Goal: Task Accomplishment & Management: Manage account settings

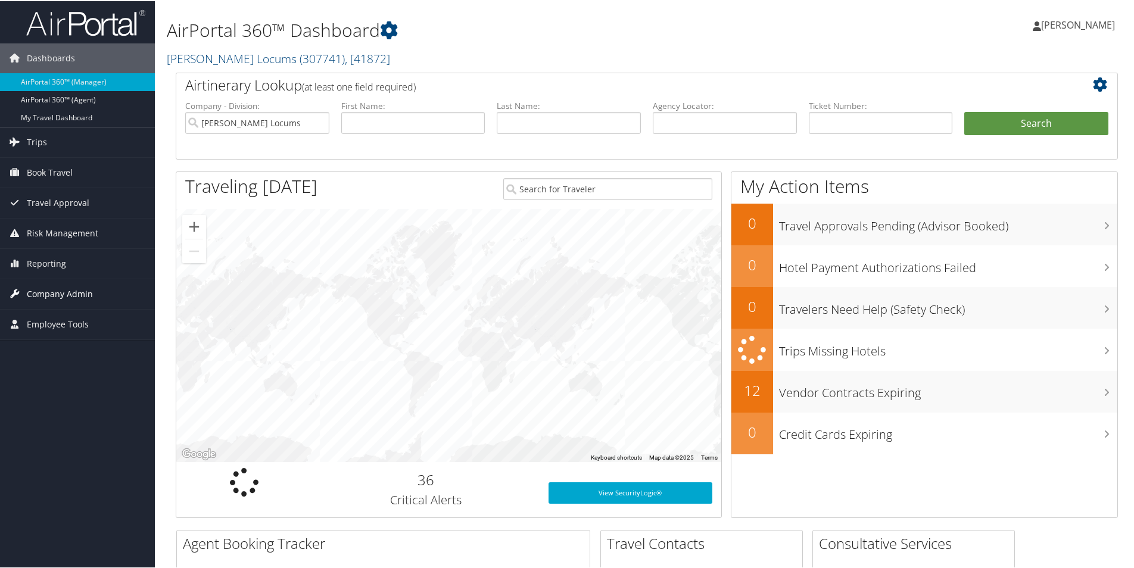
click at [41, 292] on span "Company Admin" at bounding box center [60, 293] width 66 height 30
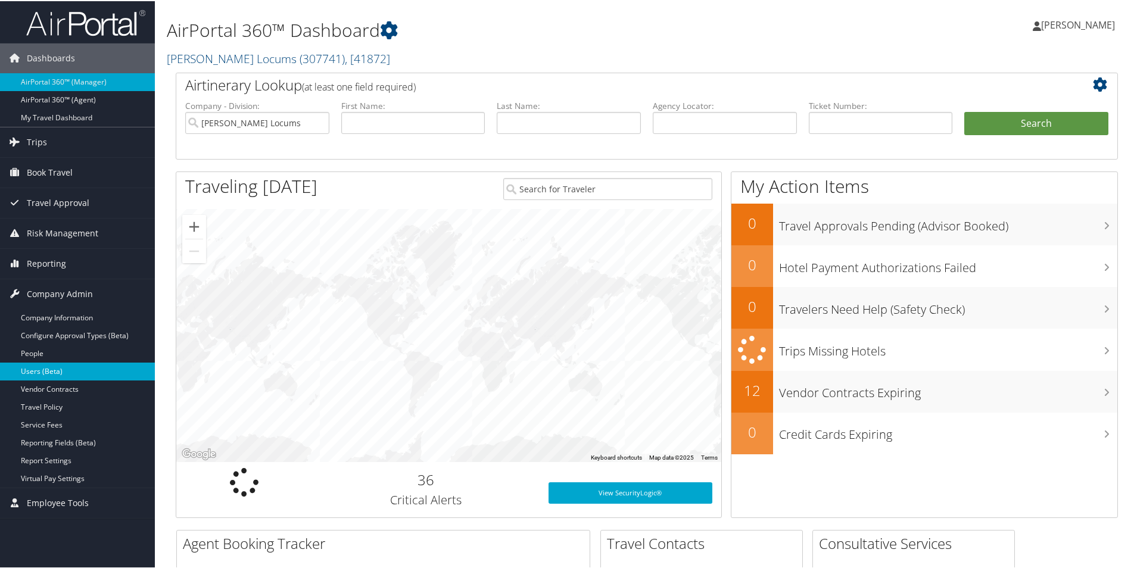
click at [37, 368] on link "Users (Beta)" at bounding box center [77, 371] width 155 height 18
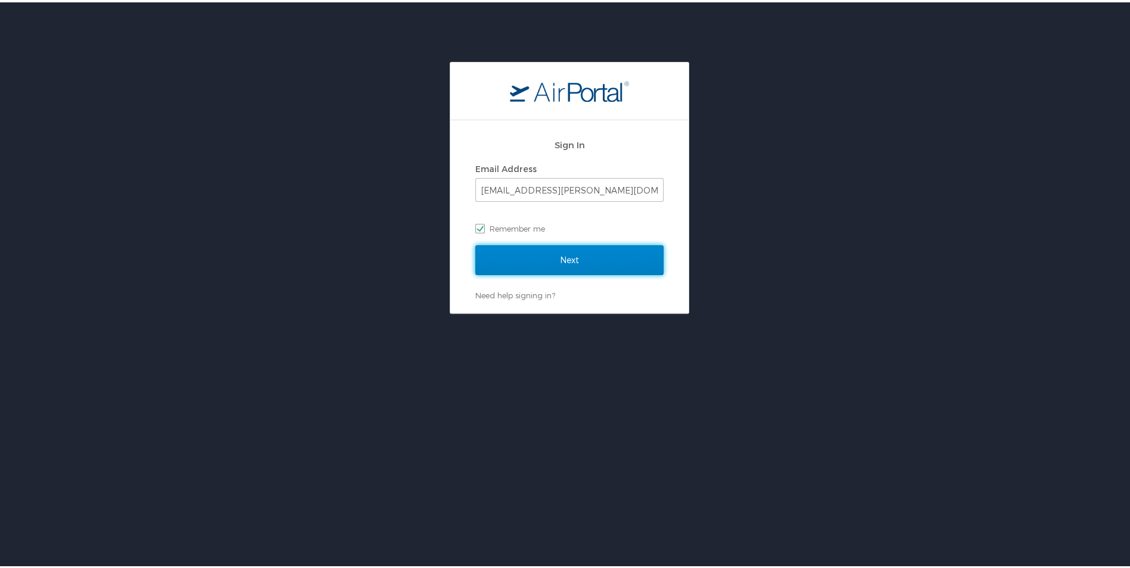
click at [566, 260] on input "Next" at bounding box center [569, 258] width 188 height 30
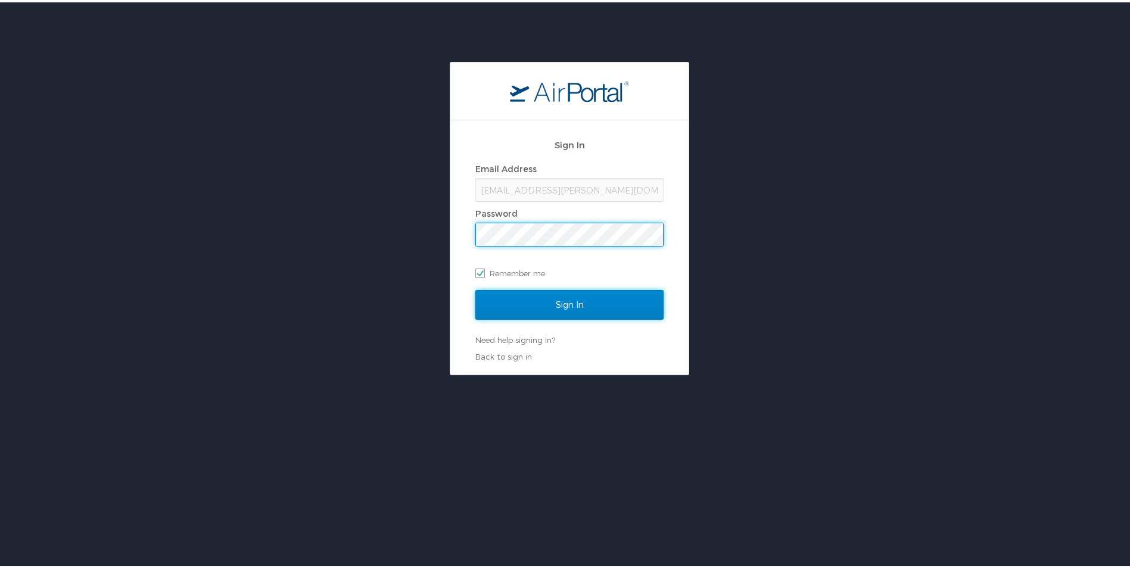
click at [549, 307] on input "Sign In" at bounding box center [569, 303] width 188 height 30
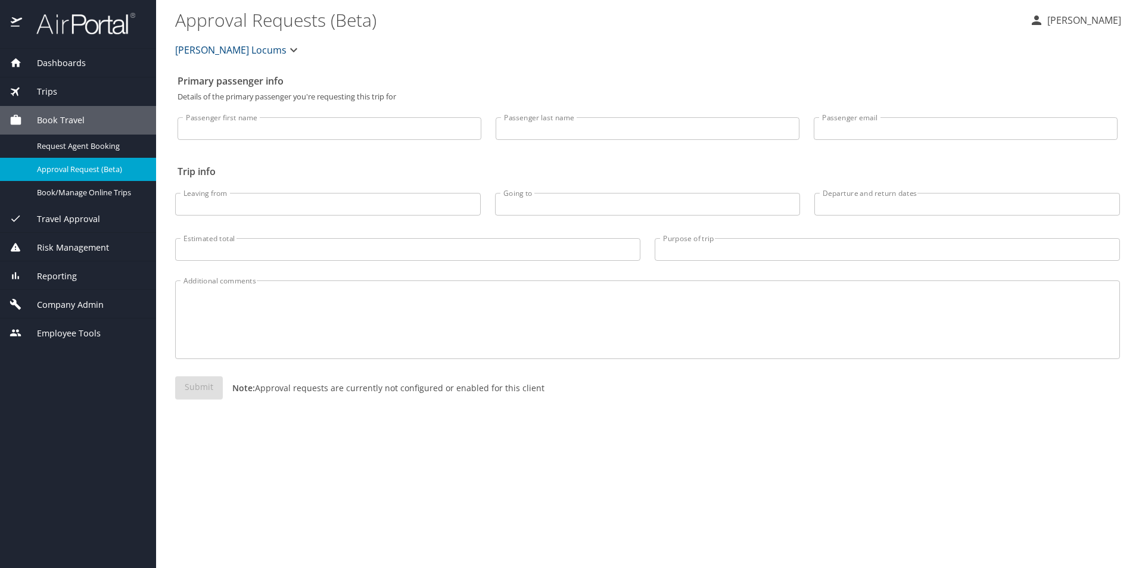
click at [214, 130] on input "Passenger first name" at bounding box center [329, 128] width 304 height 23
click at [415, 121] on input "Passenger first name" at bounding box center [329, 128] width 304 height 23
type input "Sayed"
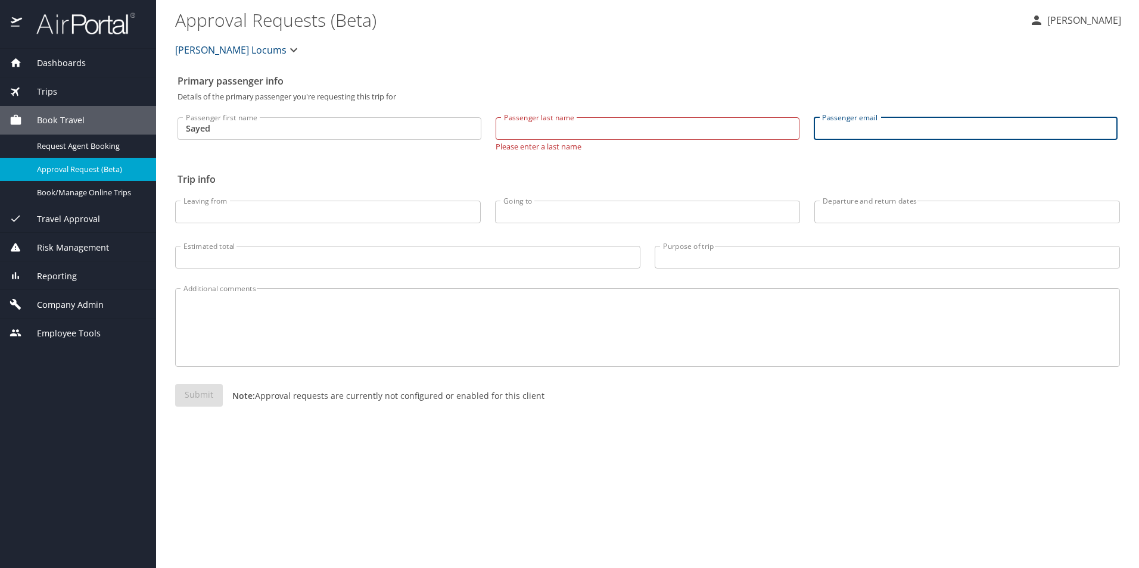
type input "D"
type input "Sadeghi"
drag, startPoint x: 865, startPoint y: 123, endPoint x: 771, endPoint y: 119, distance: 94.2
click at [771, 119] on div "Passenger first name Sayed Passenger first name Passenger last name Passenger l…" at bounding box center [647, 129] width 954 height 57
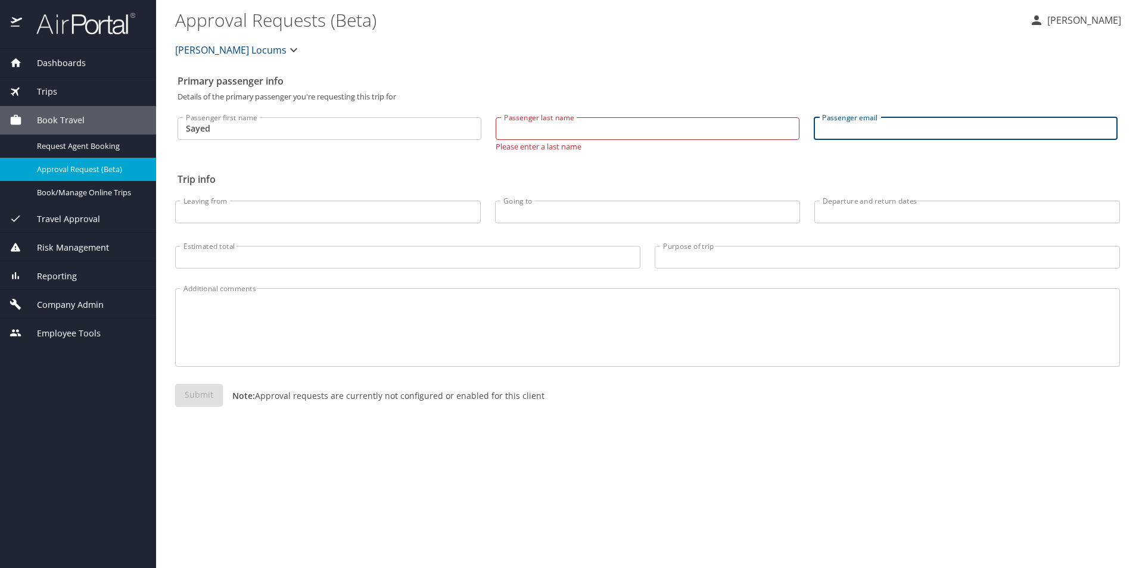
click at [682, 124] on input "Passenger last name" at bounding box center [648, 128] width 304 height 23
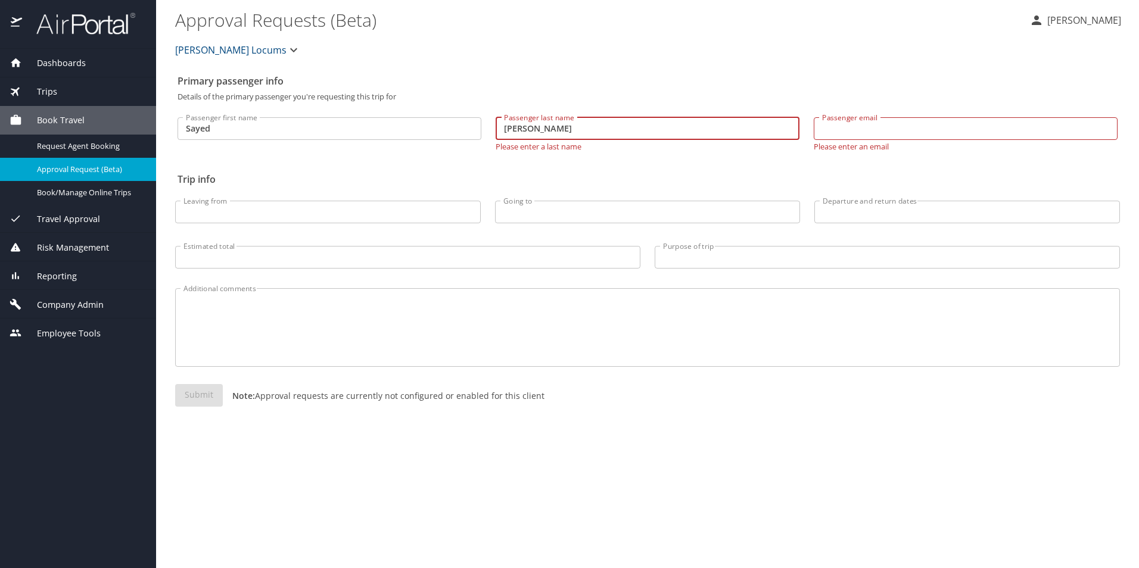
type input "sadeghi"
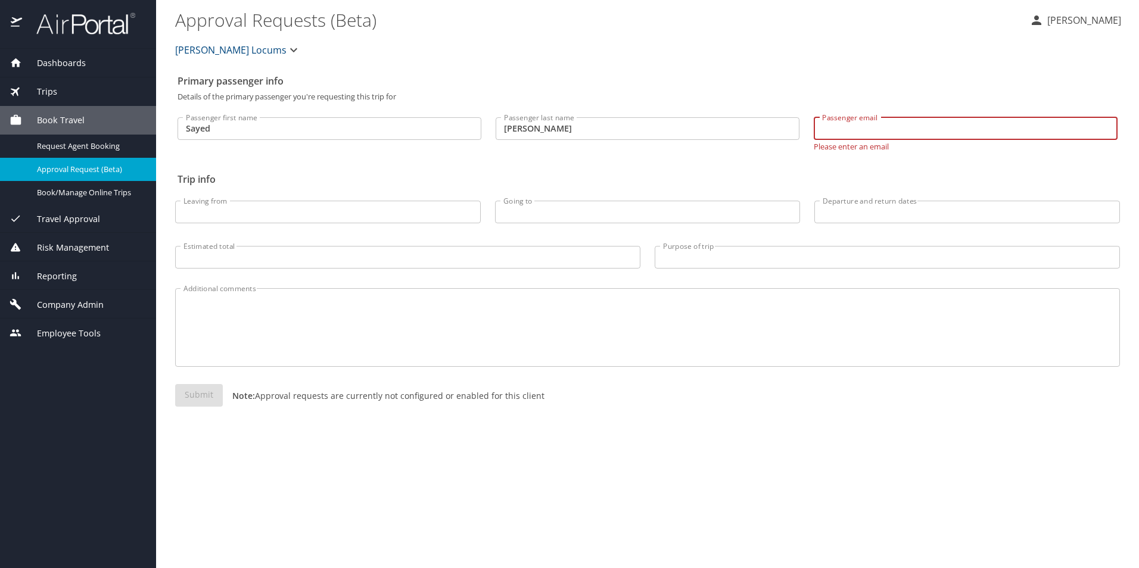
click at [665, 422] on div "Submit Note: Approval requests are currently not configured or enabled for this…" at bounding box center [647, 405] width 945 height 42
click at [58, 303] on span "Company Admin" at bounding box center [63, 304] width 82 height 13
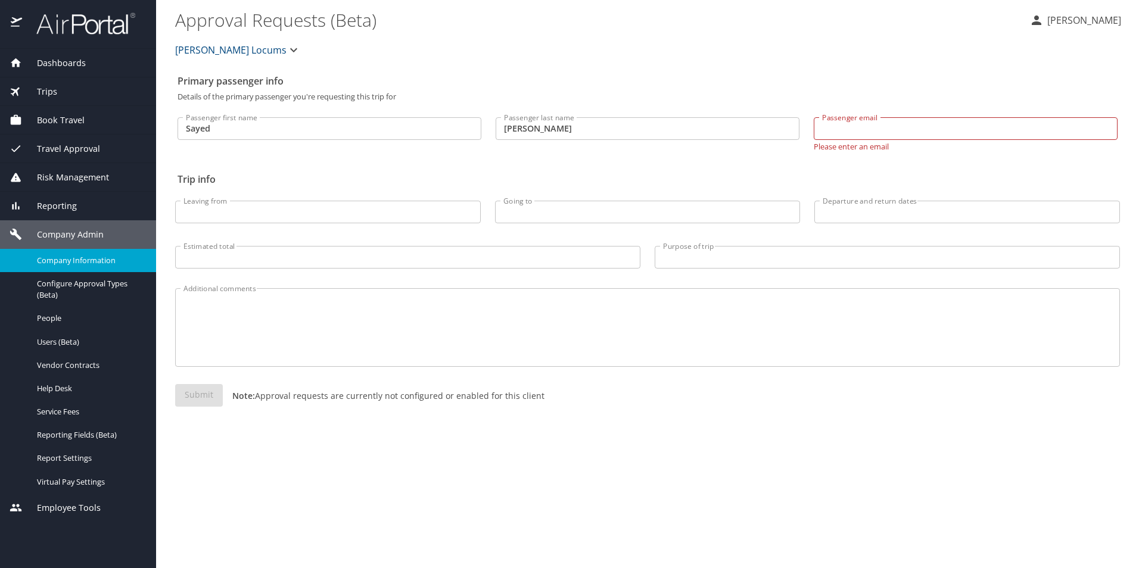
click at [67, 261] on span "Company Information" at bounding box center [89, 260] width 105 height 11
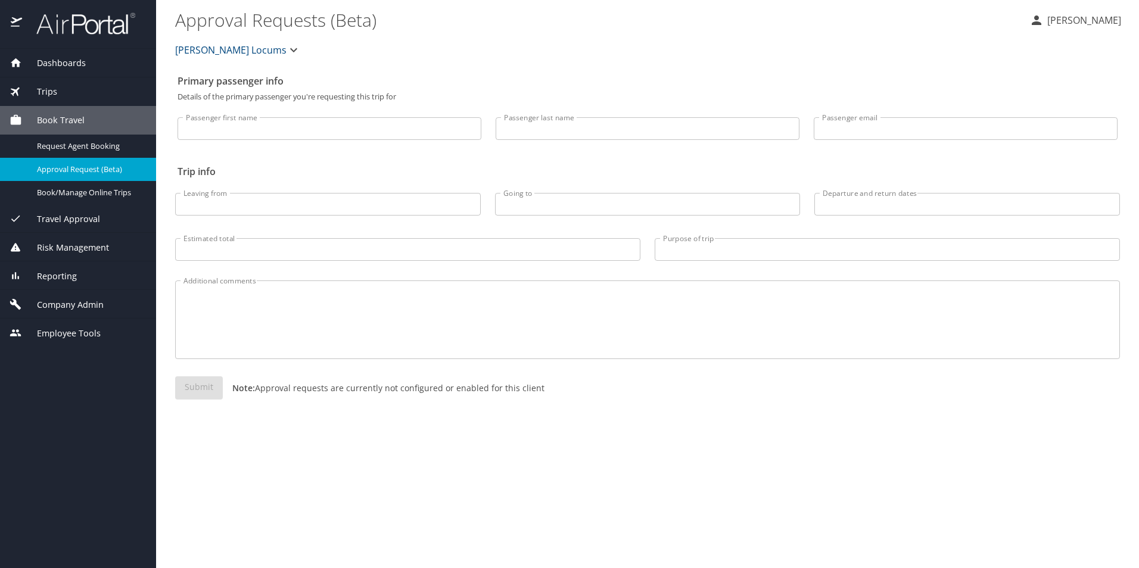
click at [52, 295] on div "Company Admin" at bounding box center [78, 304] width 156 height 29
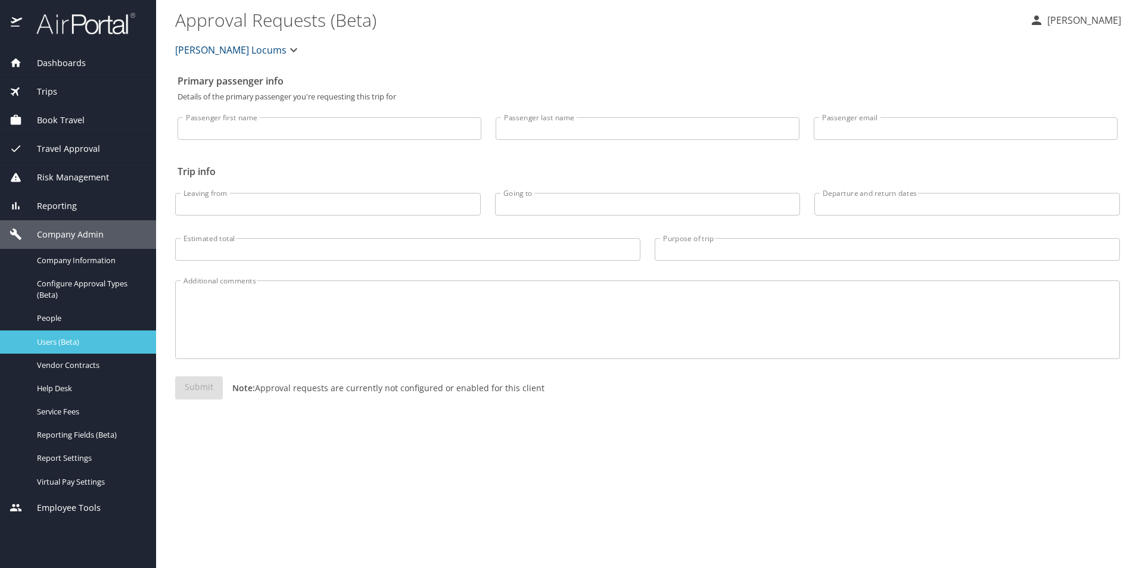
click at [41, 339] on span "Users (Beta)" at bounding box center [89, 342] width 105 height 11
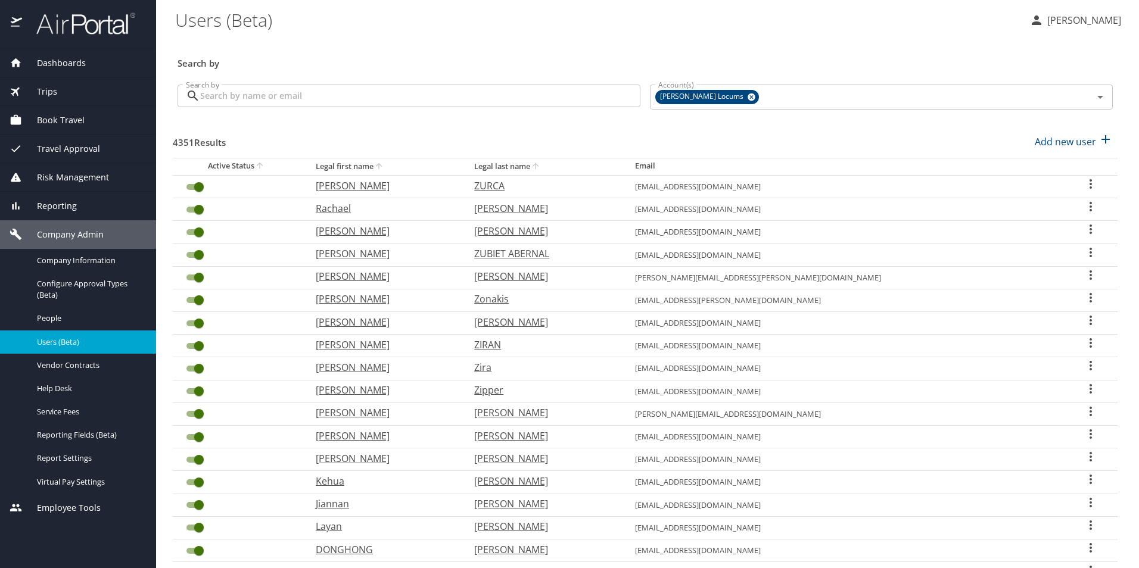
click at [254, 92] on input "Search by" at bounding box center [420, 96] width 440 height 23
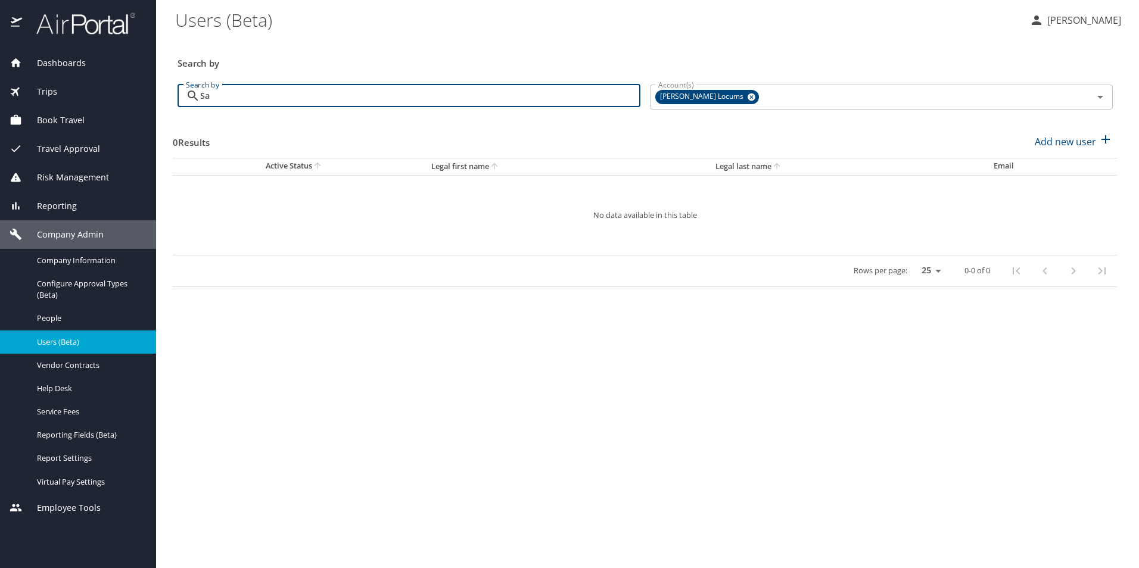
type input "S"
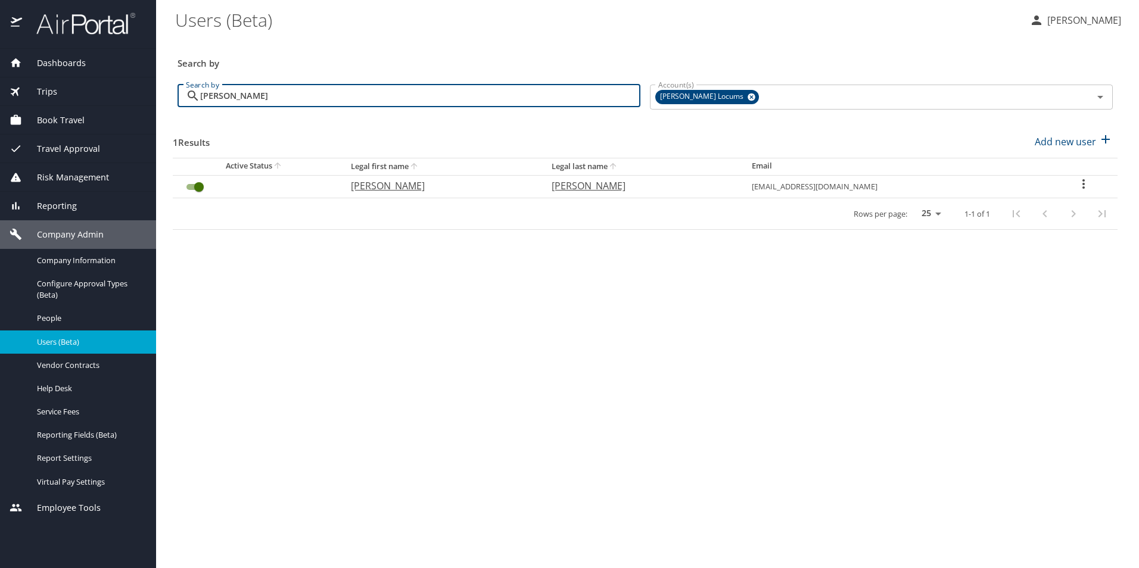
type input "Sadeghi"
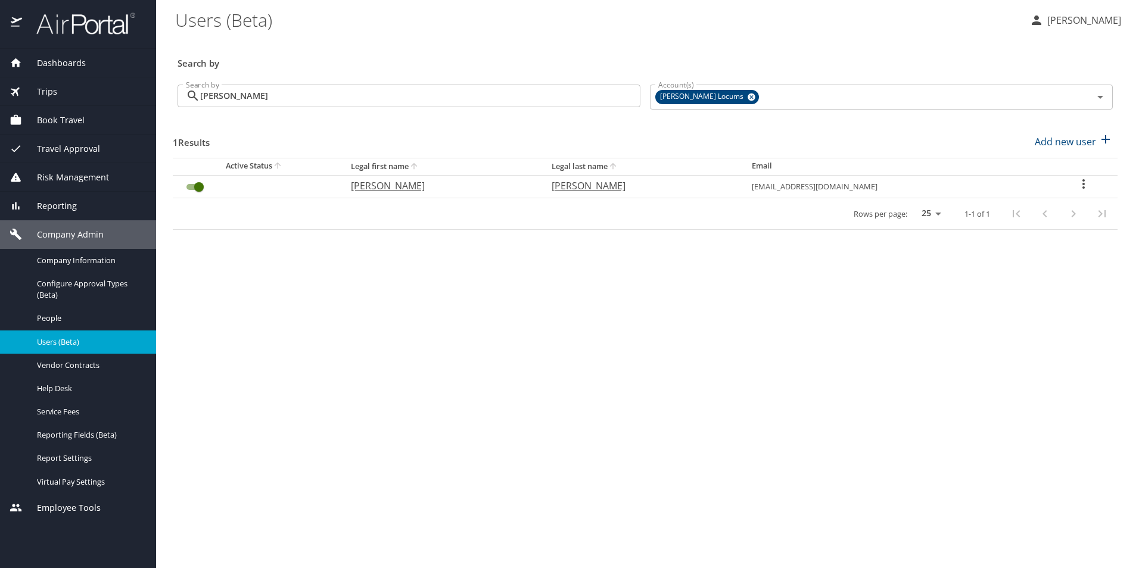
click at [409, 186] on p "[PERSON_NAME]" at bounding box center [439, 186] width 176 height 14
select select "US"
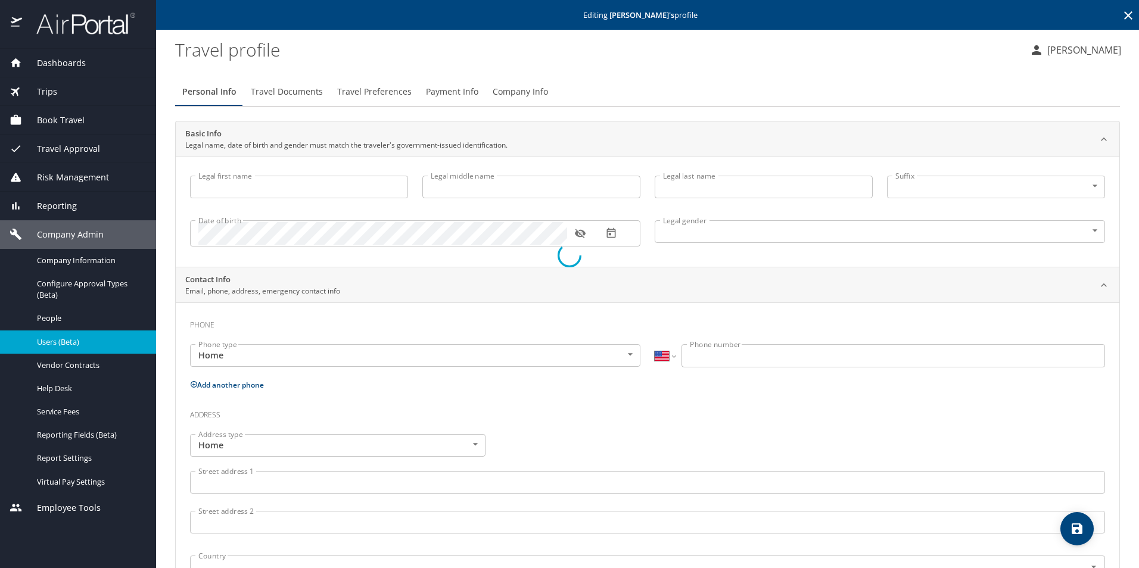
type input "[PERSON_NAME]"
type input "[DEMOGRAPHIC_DATA]"
select select "US"
select select "NL"
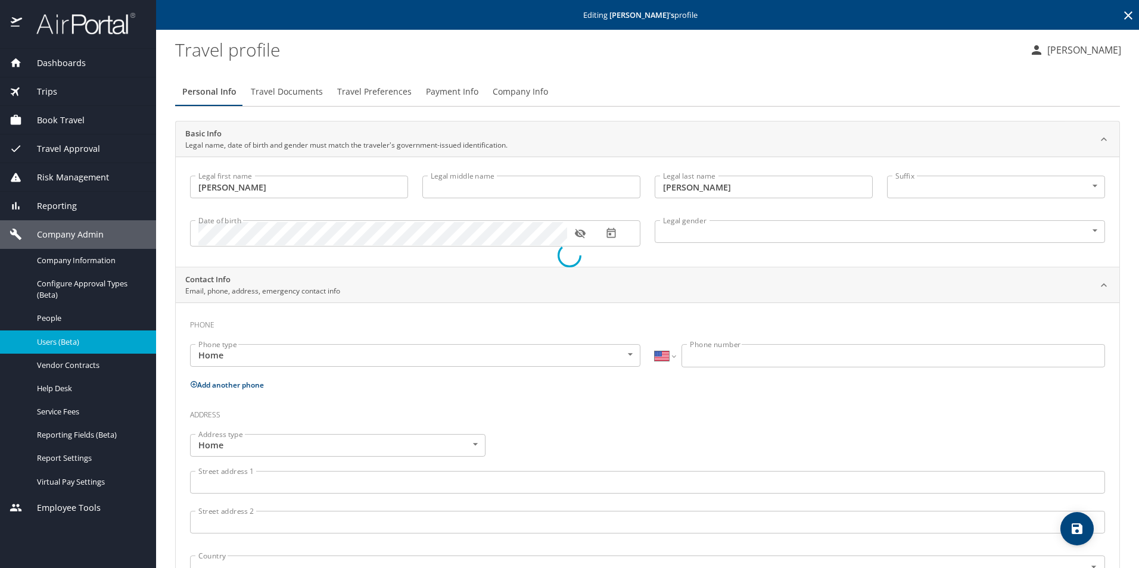
select select "NL"
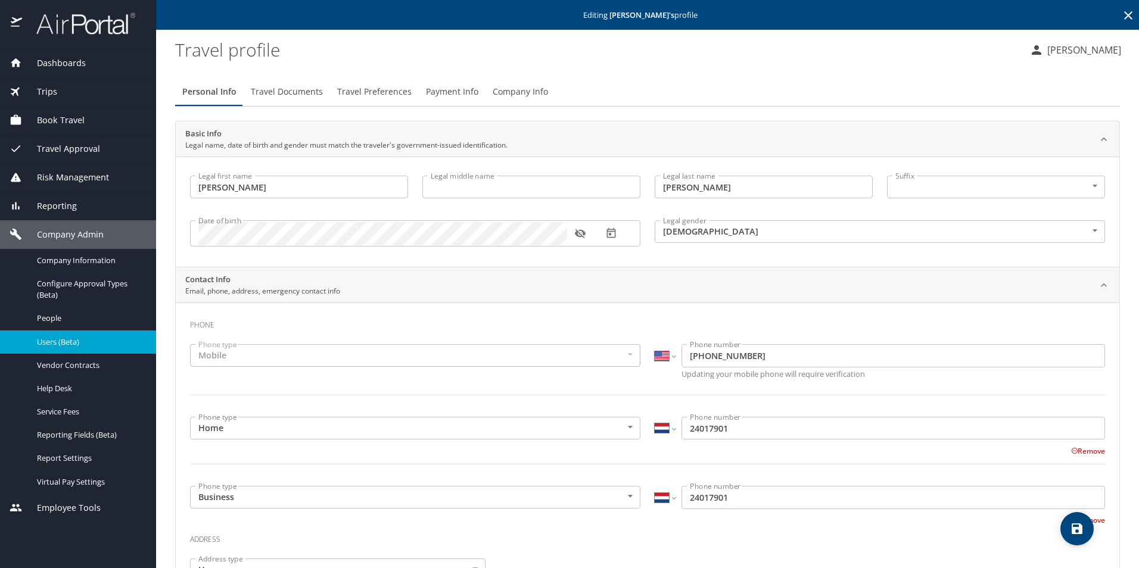
click at [357, 85] on span "Travel Preferences" at bounding box center [374, 92] width 74 height 15
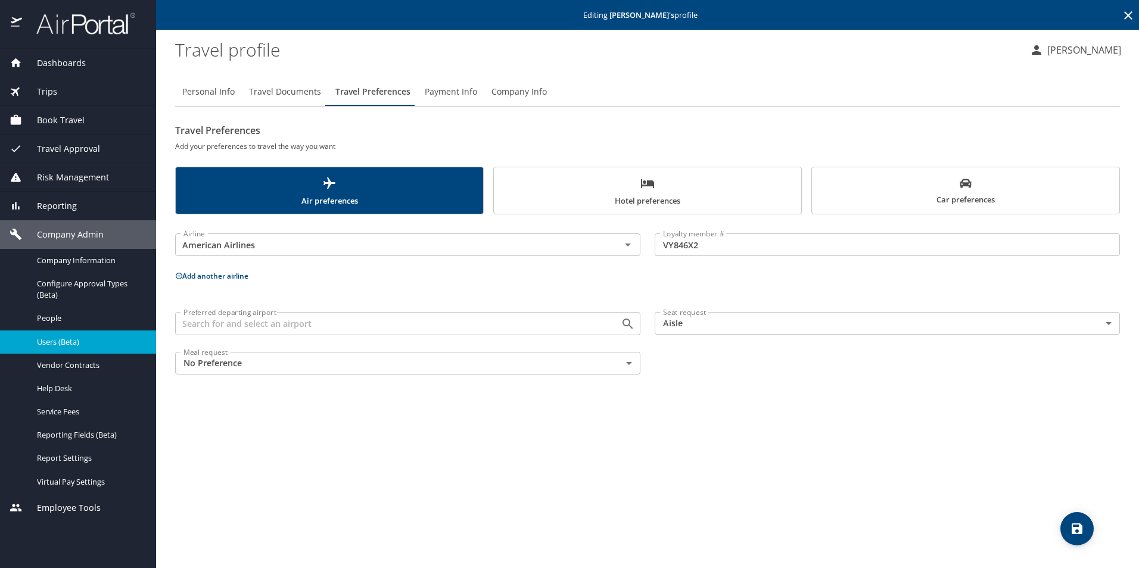
click at [357, 92] on span "Travel Preferences" at bounding box center [372, 92] width 75 height 15
click at [976, 189] on span "Car preferences" at bounding box center [965, 191] width 293 height 29
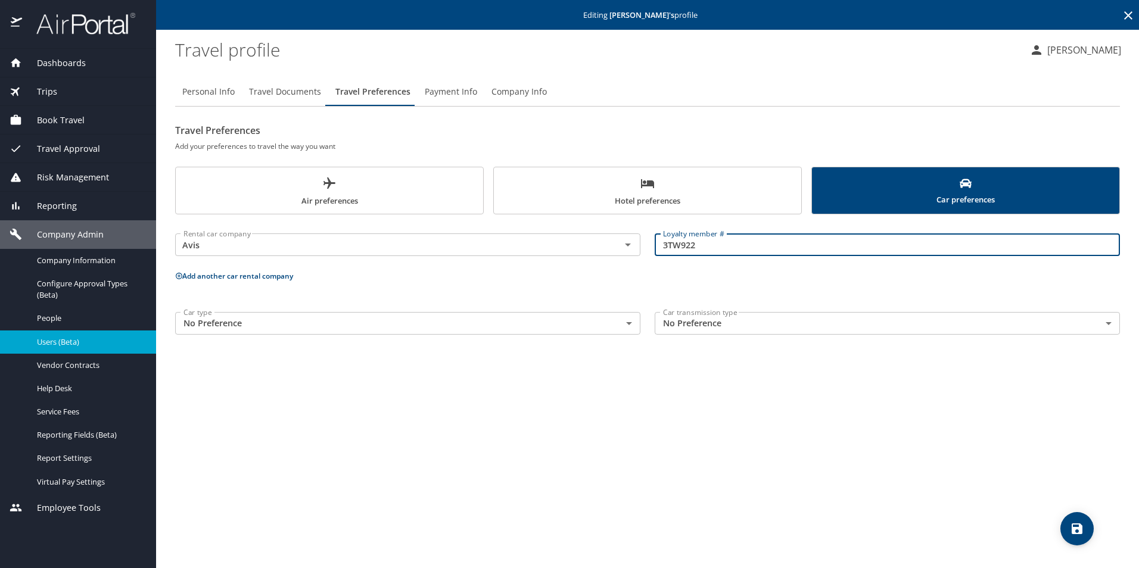
drag, startPoint x: 698, startPoint y: 244, endPoint x: 641, endPoint y: 244, distance: 56.6
click at [641, 244] on div "Rental car company Avis Rental car company Loyalty member # 3TW922 Loyalty memb…" at bounding box center [647, 245] width 959 height 47
click at [713, 248] on input "3TW922" at bounding box center [887, 244] width 465 height 23
drag, startPoint x: 725, startPoint y: 247, endPoint x: 652, endPoint y: 247, distance: 72.7
click at [652, 247] on div "Loyalty member # 3TW922 Loyalty member #" at bounding box center [886, 245] width 479 height 47
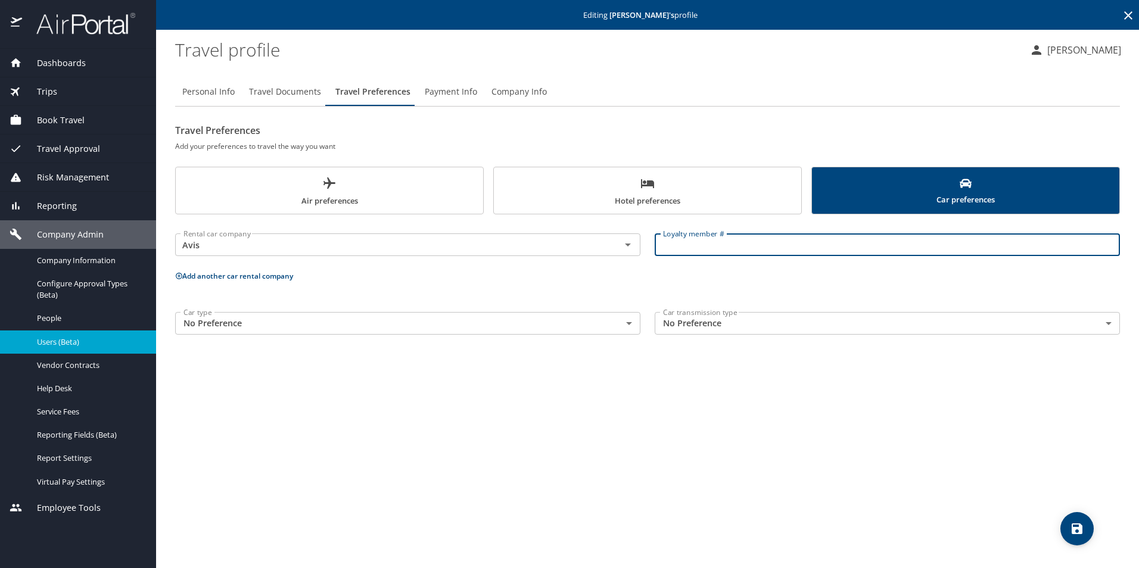
click at [1091, 531] on span "save" at bounding box center [1076, 529] width 33 height 14
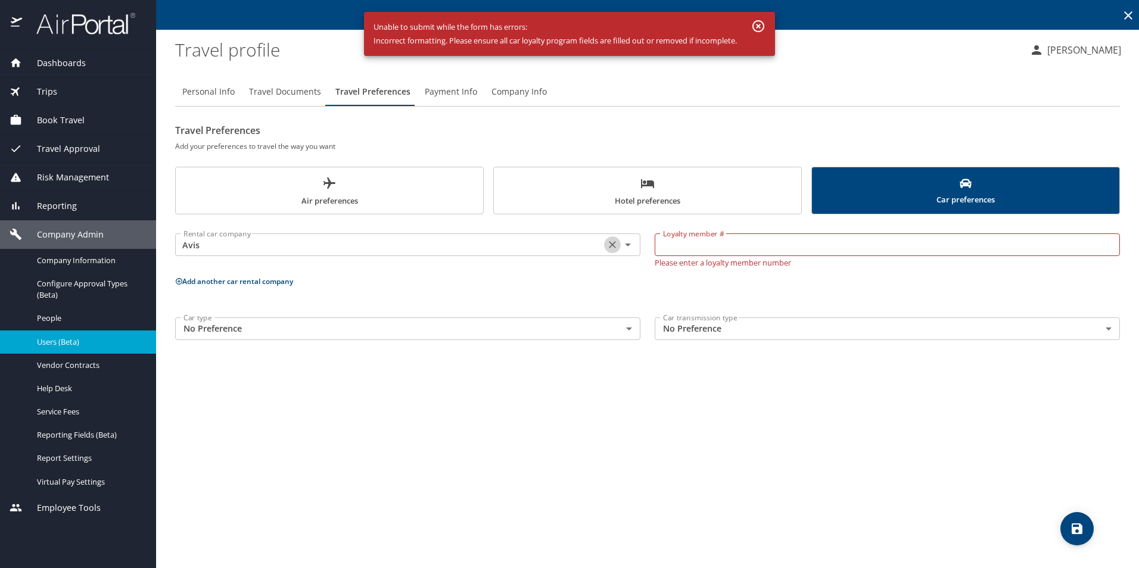
click at [612, 242] on icon "Clear" at bounding box center [612, 245] width 12 height 12
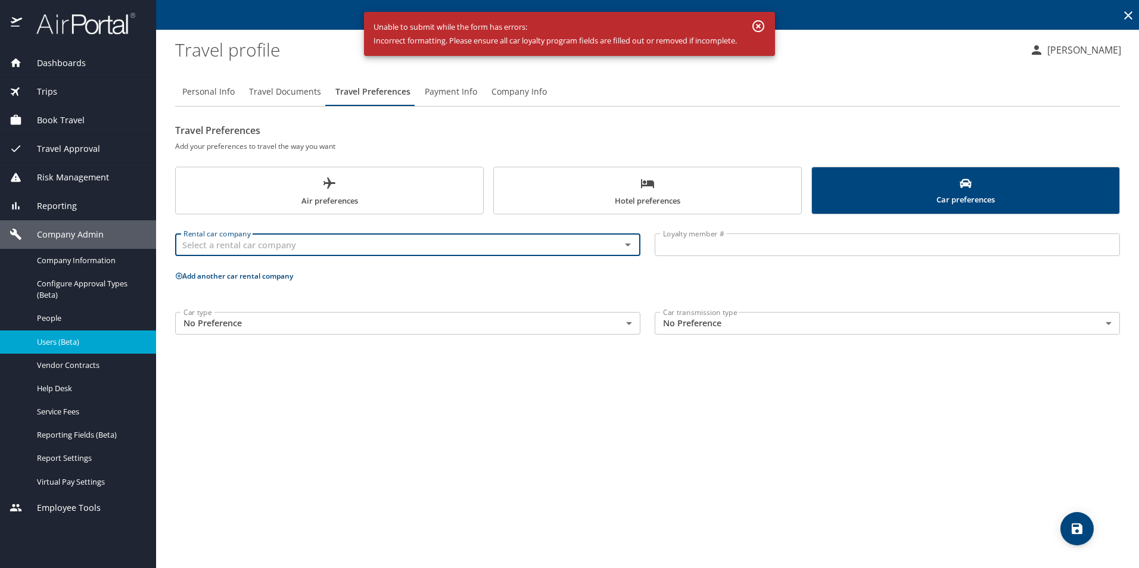
click at [1082, 518] on button "save" at bounding box center [1076, 528] width 33 height 33
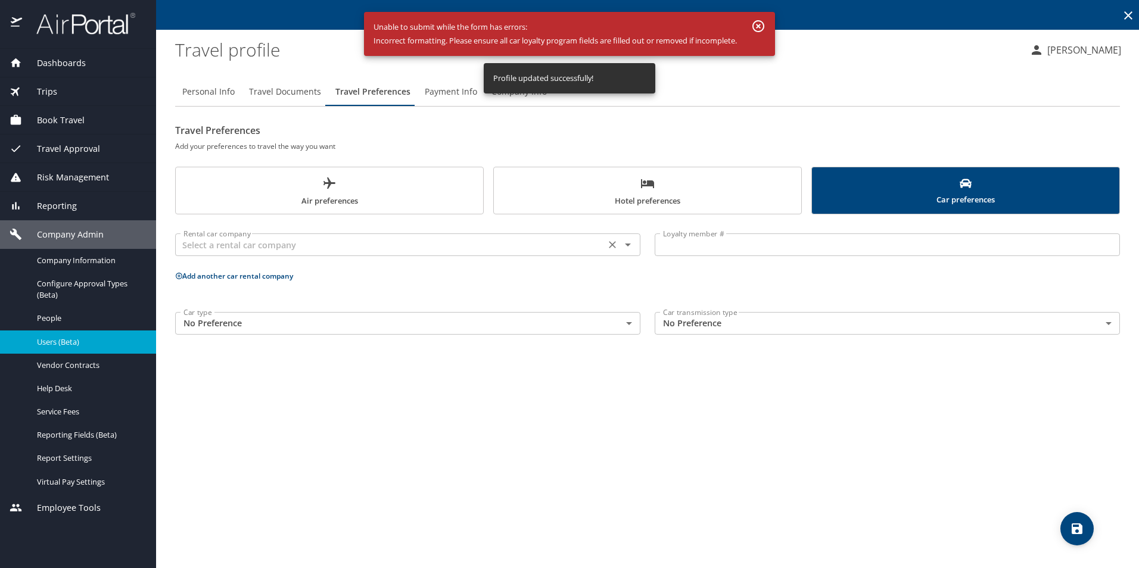
click at [285, 241] on input "text" at bounding box center [390, 244] width 423 height 15
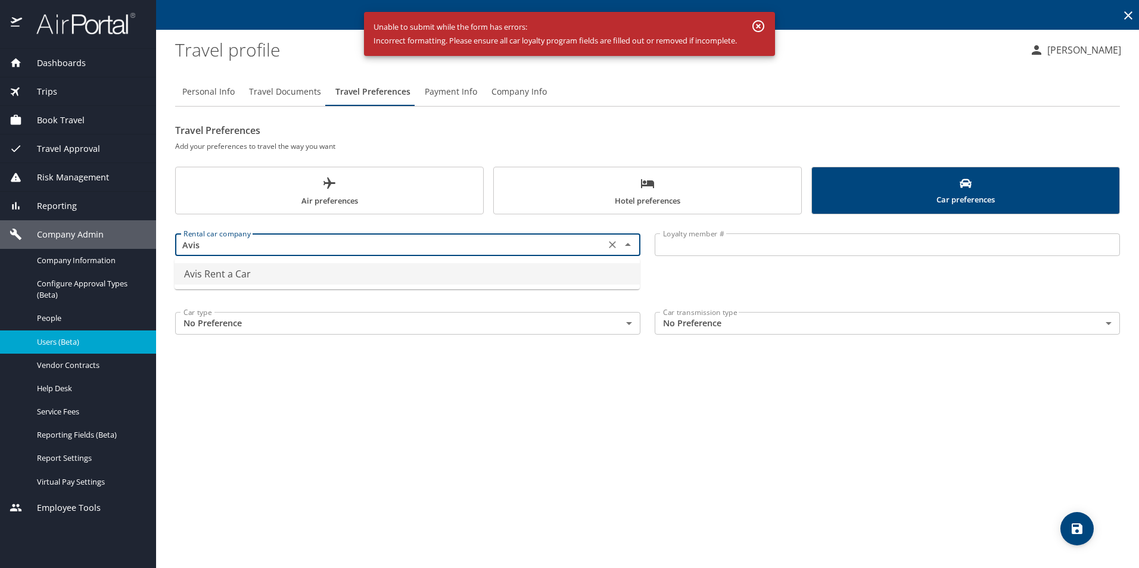
click at [294, 267] on li "Avis Rent a Car" at bounding box center [407, 273] width 465 height 21
type input "Avis Rent a Car"
click at [685, 236] on input "Loyalty member #" at bounding box center [887, 244] width 465 height 23
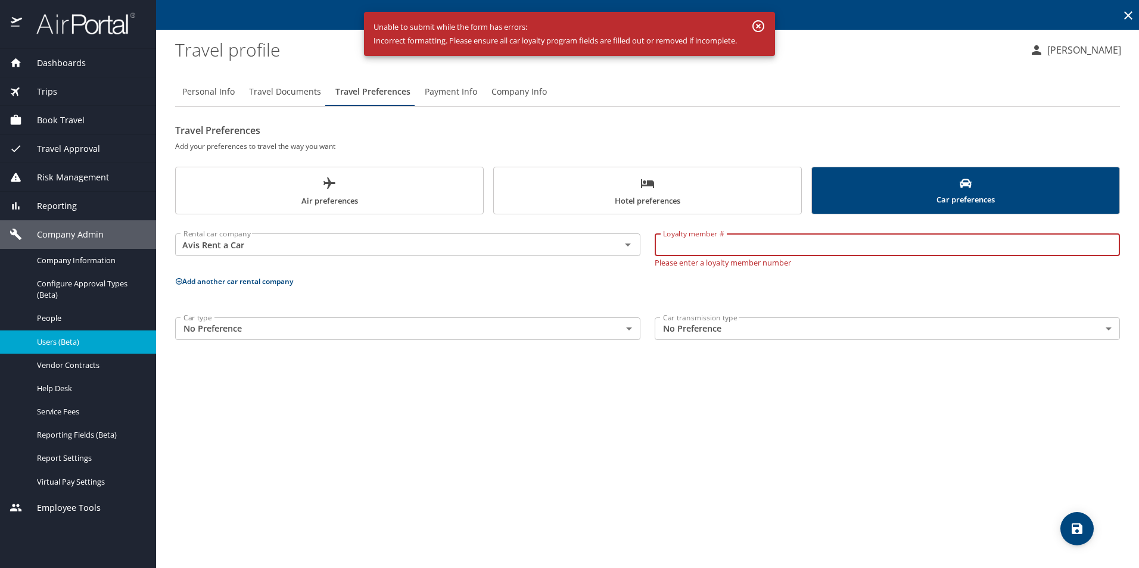
paste input "FNTTMR"
type input "FNTTMR"
drag, startPoint x: 730, startPoint y: 244, endPoint x: 502, endPoint y: 238, distance: 228.8
click at [524, 243] on div "Rental car company Avis Rent a Car Rental car company Loyalty member # FNTTMR L…" at bounding box center [647, 248] width 959 height 52
click at [728, 427] on div "Personal Info Travel Documents Travel Preferences Payment Info Company Info Tra…" at bounding box center [647, 318] width 945 height 500
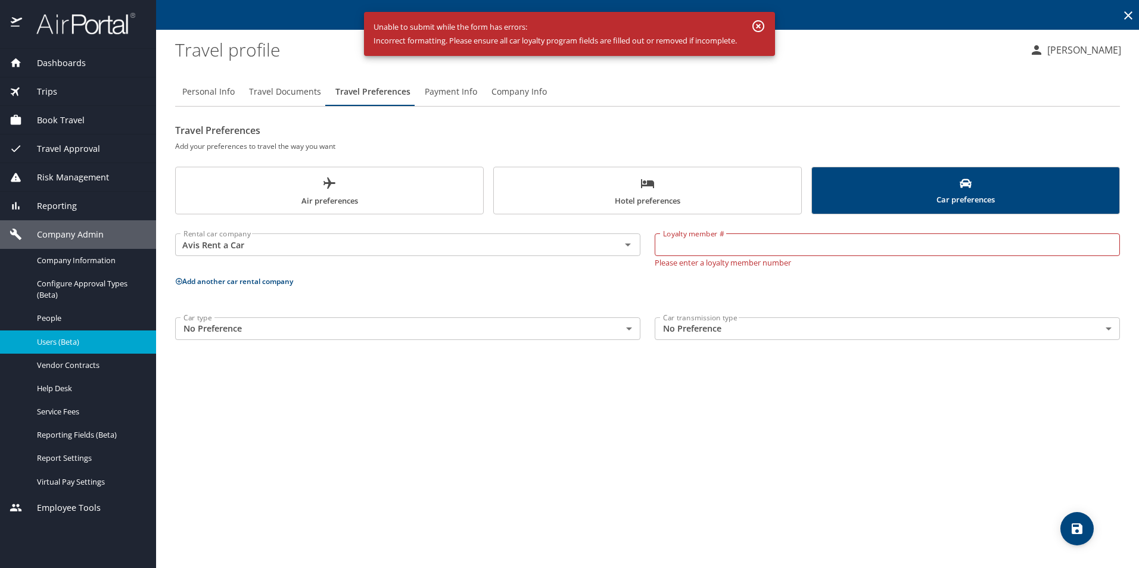
click at [745, 247] on input "Loyalty member #" at bounding box center [887, 244] width 465 height 23
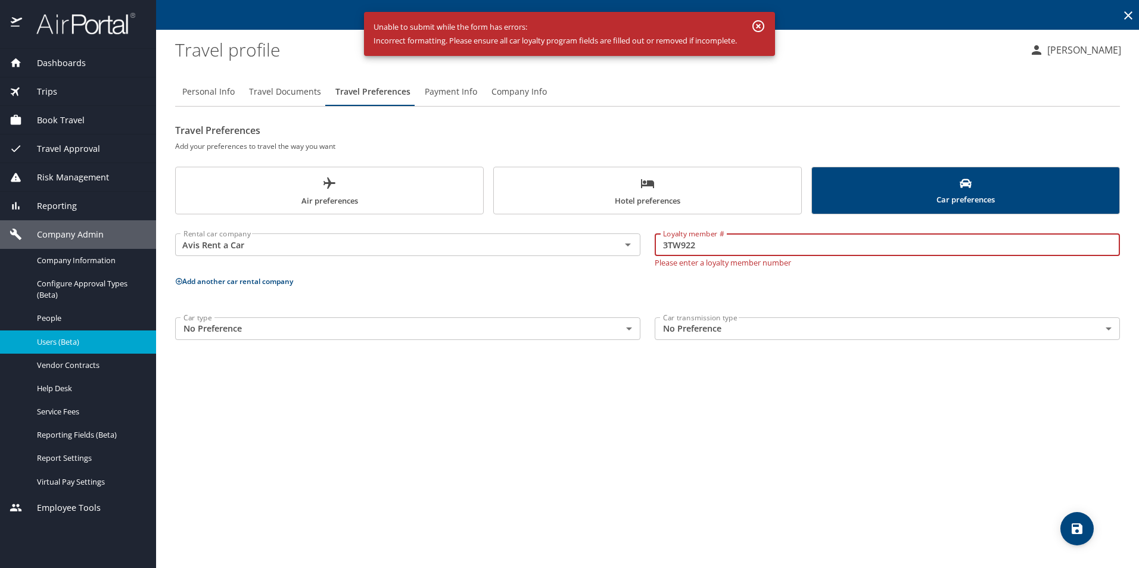
type input "3TW922"
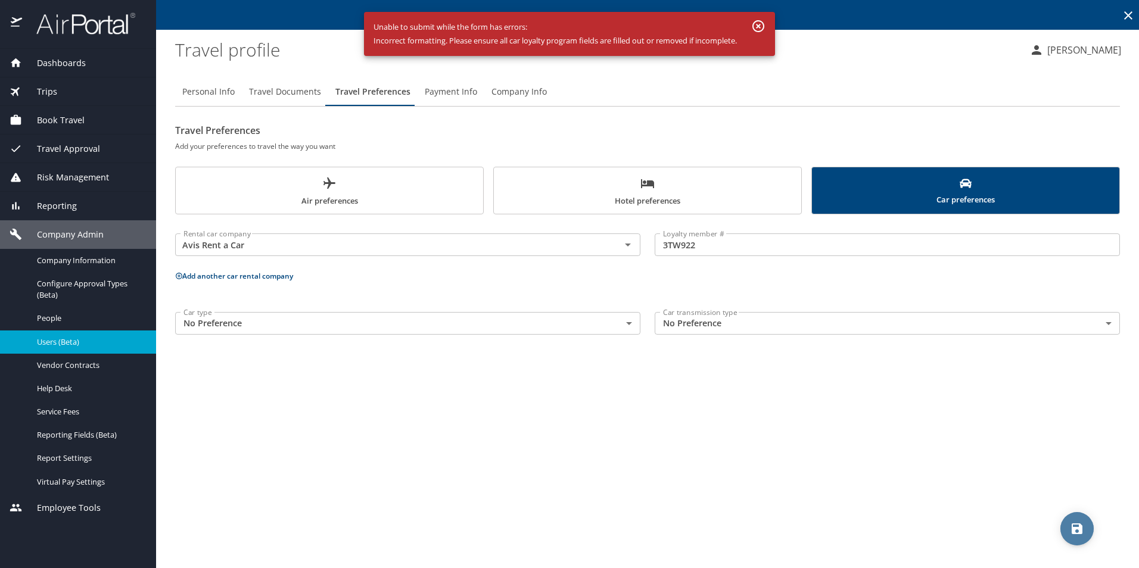
click at [1085, 524] on span "save" at bounding box center [1076, 529] width 33 height 14
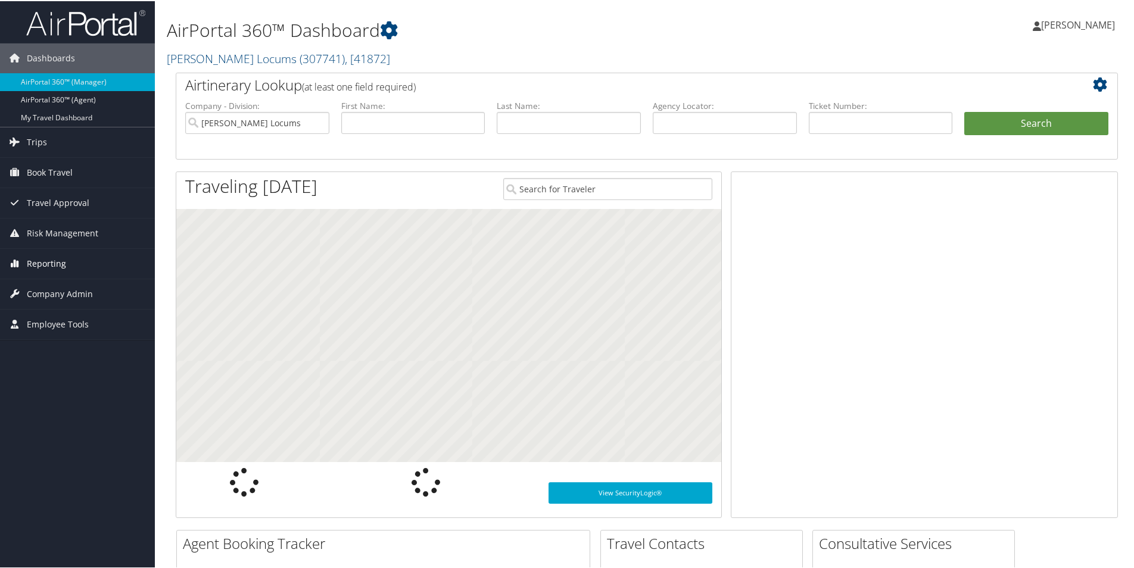
click at [45, 264] on span "Reporting" at bounding box center [46, 263] width 39 height 30
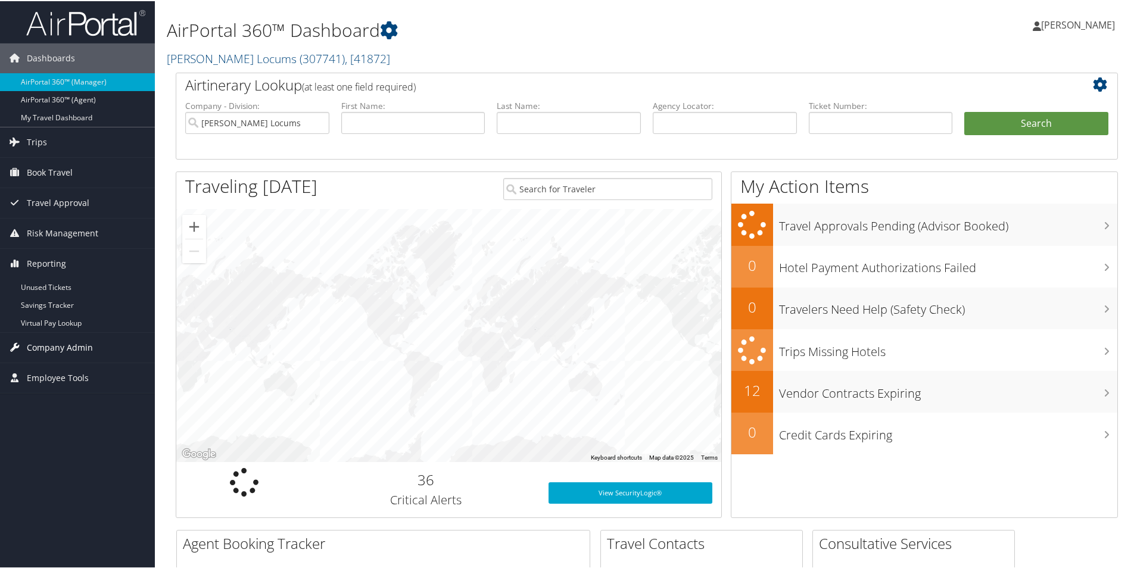
click at [44, 357] on span "Company Admin" at bounding box center [60, 347] width 66 height 30
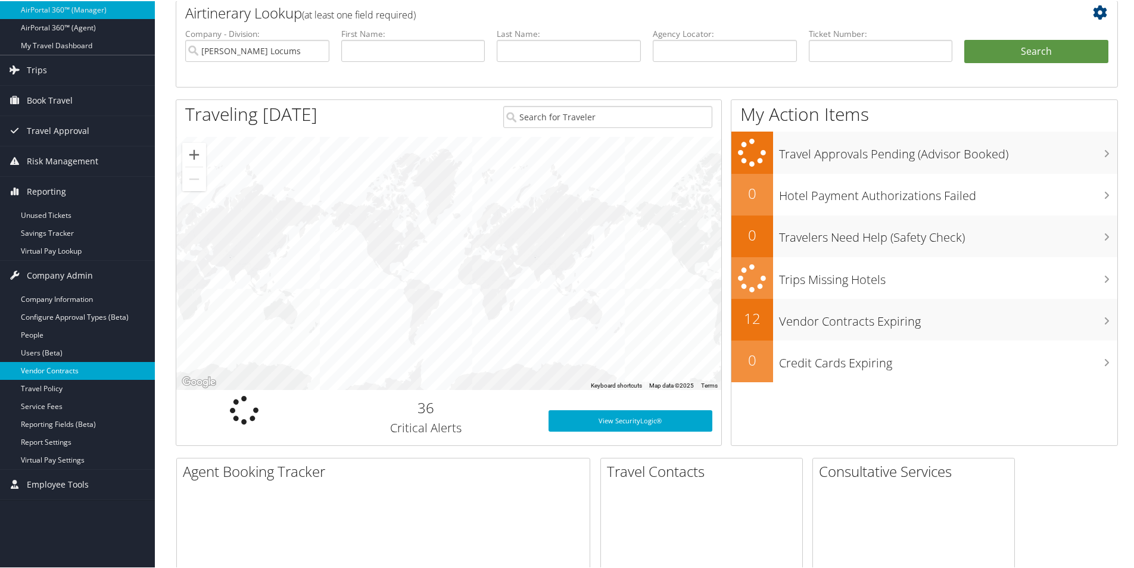
scroll to position [179, 0]
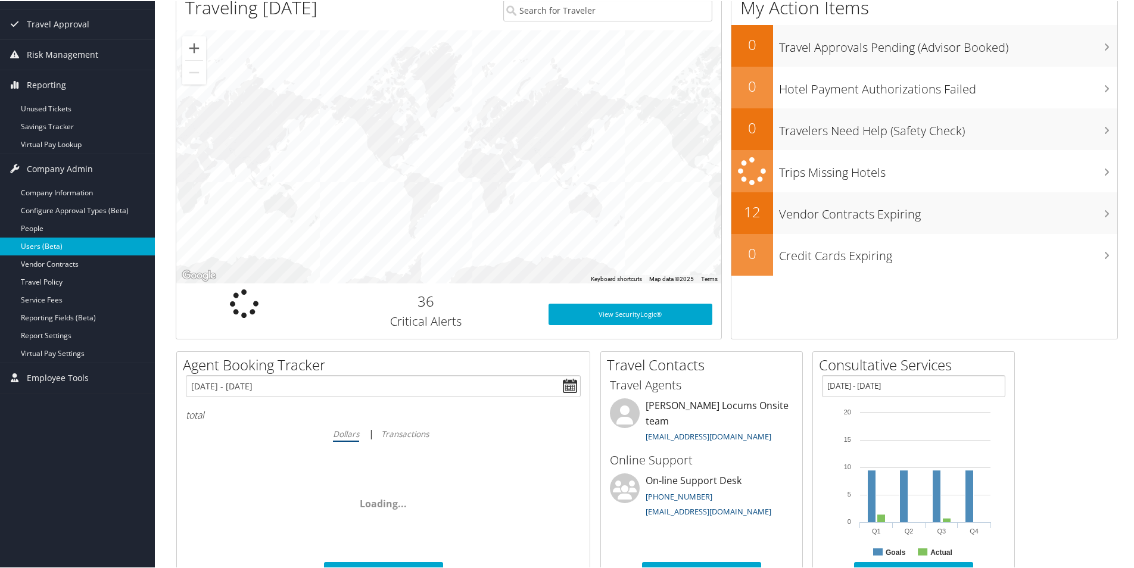
click at [37, 241] on link "Users (Beta)" at bounding box center [77, 245] width 155 height 18
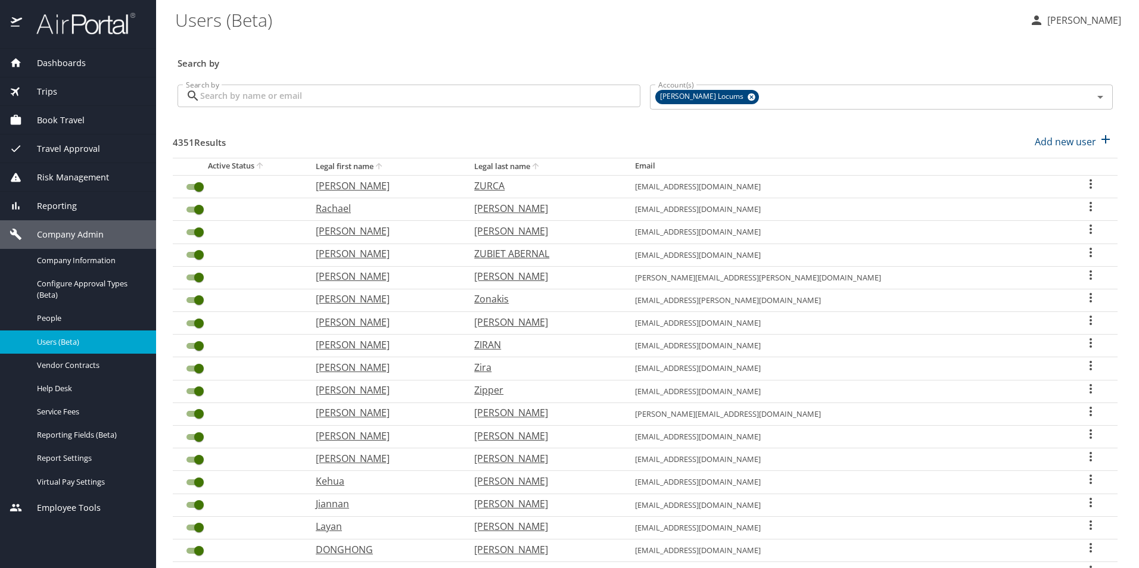
click at [266, 104] on input "Search by" at bounding box center [420, 96] width 440 height 23
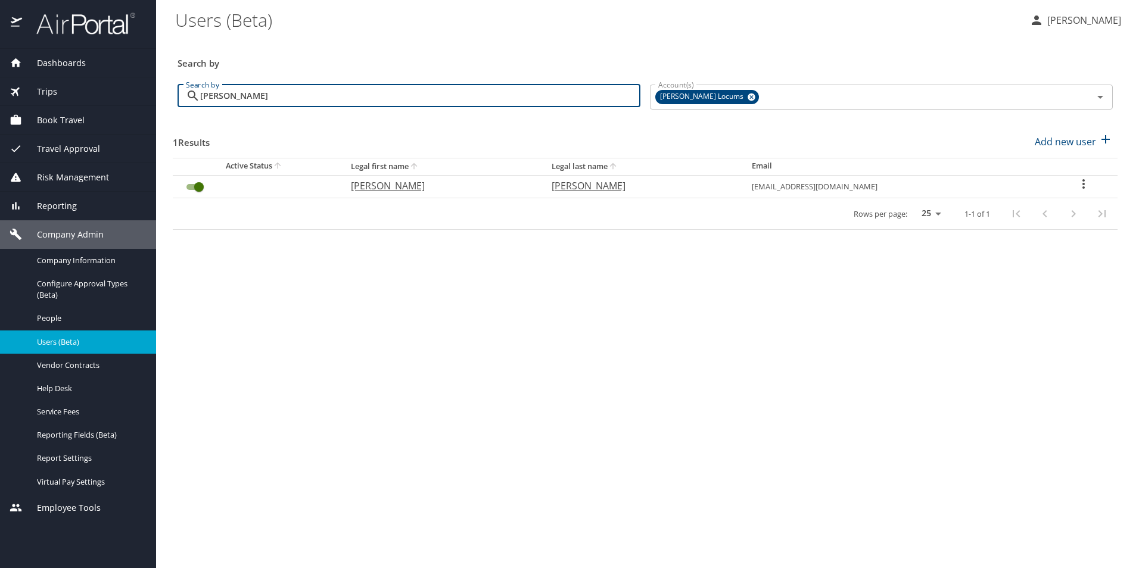
type input "[PERSON_NAME]"
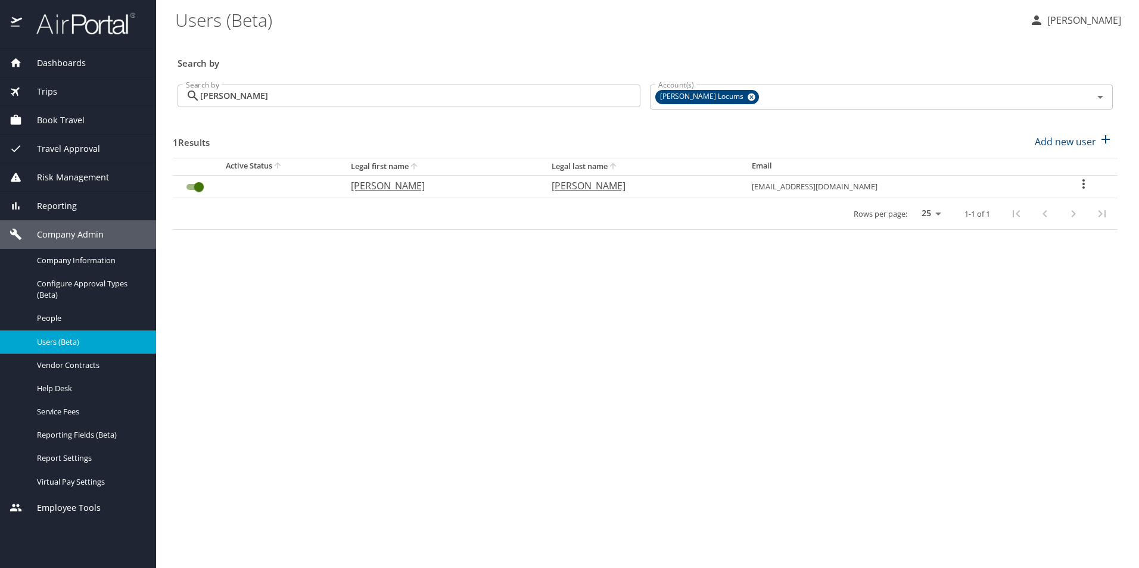
click at [410, 189] on p "[PERSON_NAME]" at bounding box center [439, 186] width 176 height 14
select select "US"
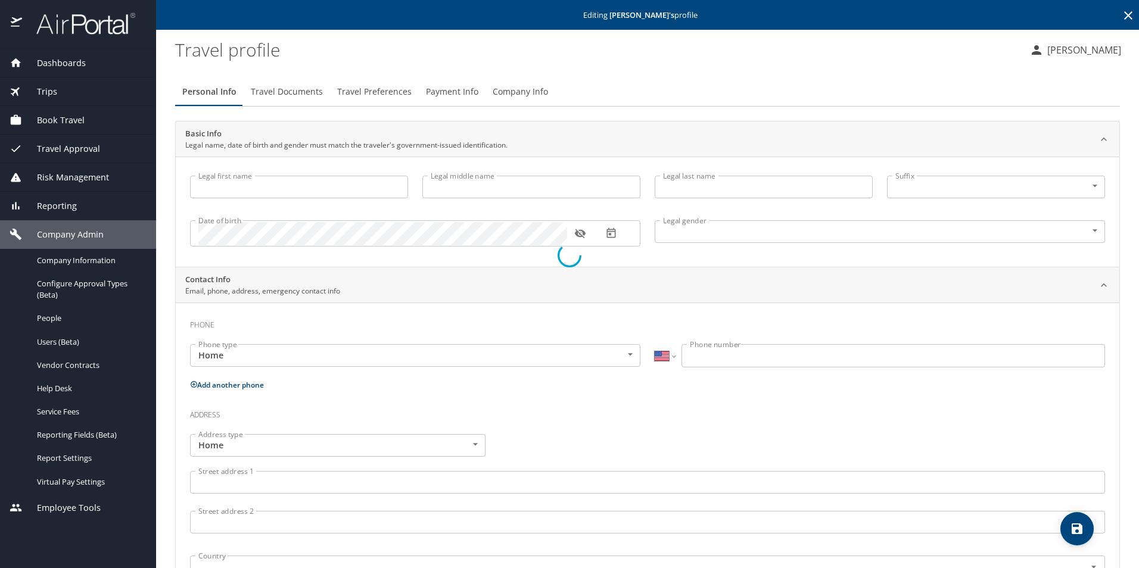
type input "[PERSON_NAME]"
type input "[DEMOGRAPHIC_DATA]"
select select "US"
select select "NL"
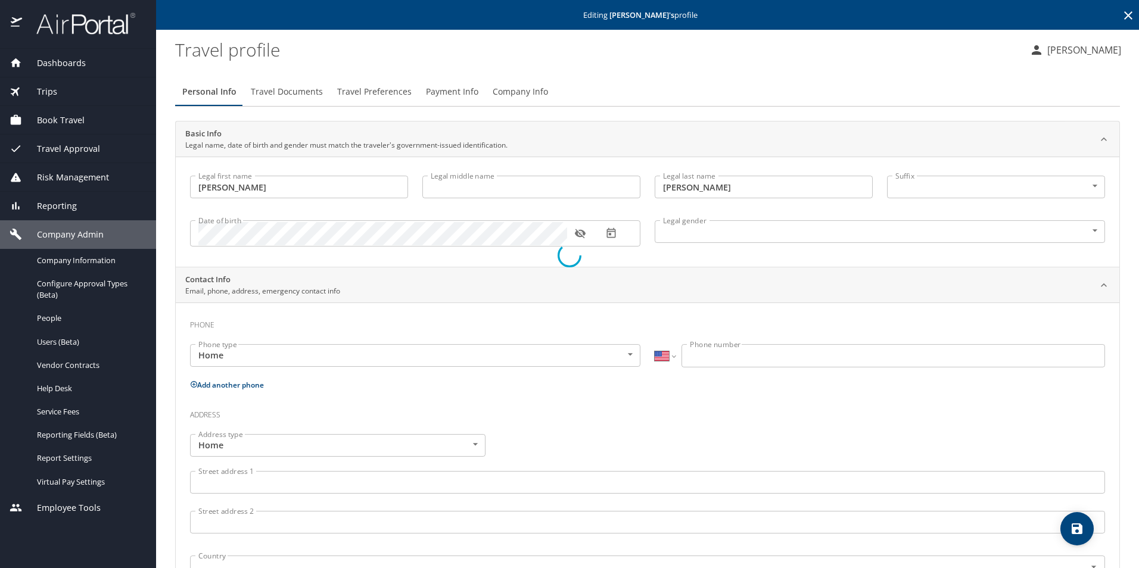
select select "NL"
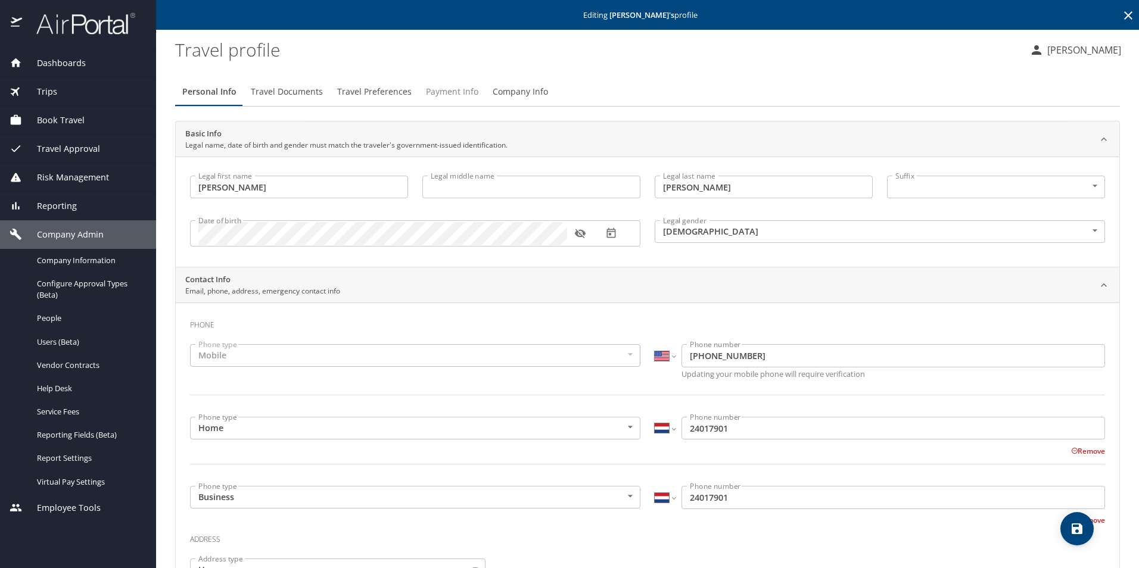
click at [450, 91] on span "Payment Info" at bounding box center [452, 92] width 52 height 15
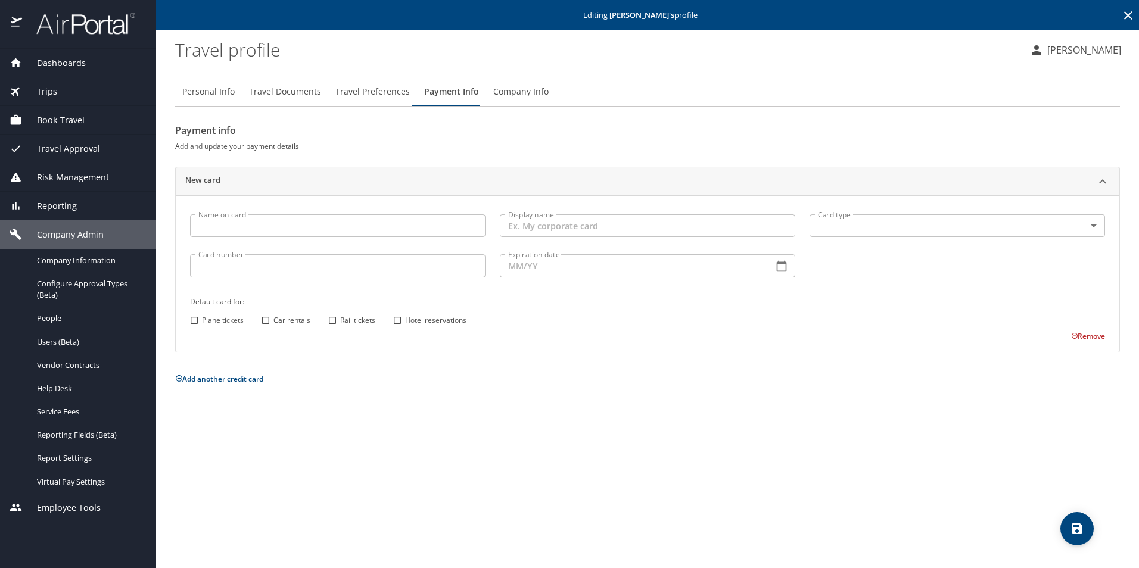
click at [377, 85] on span "Travel Preferences" at bounding box center [372, 92] width 74 height 15
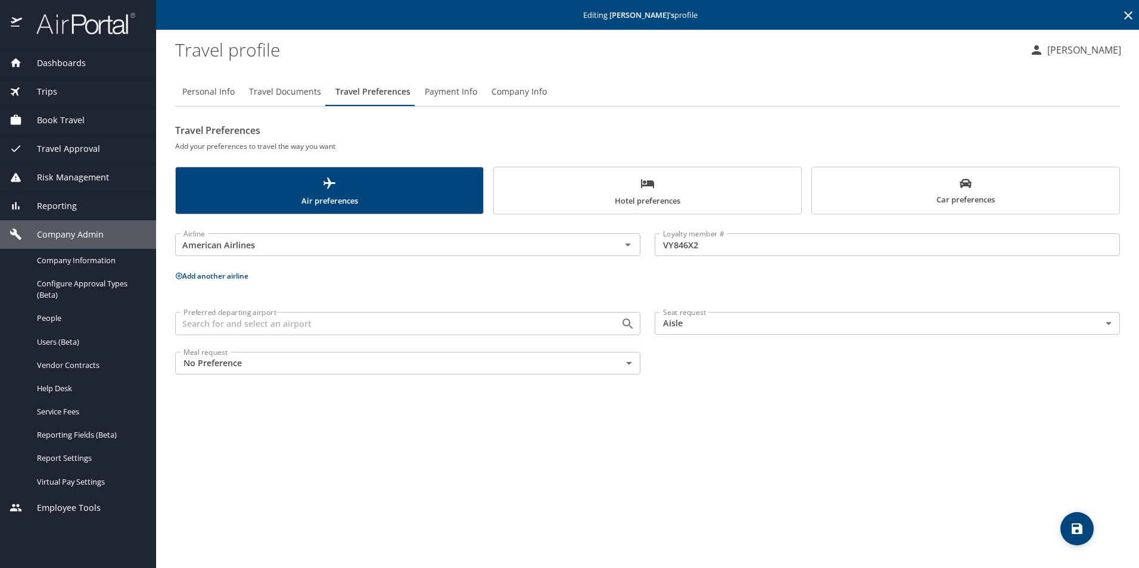
click at [966, 192] on span "Car preferences" at bounding box center [965, 191] width 293 height 29
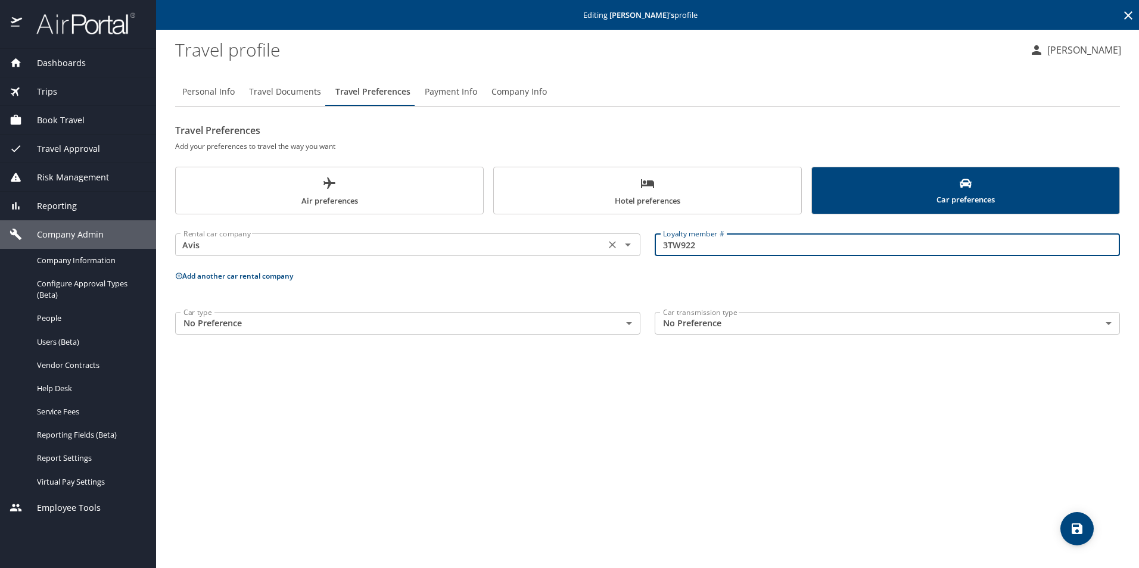
drag, startPoint x: 742, startPoint y: 245, endPoint x: 620, endPoint y: 245, distance: 122.1
click at [620, 245] on div "Rental car company Avis Rental car company Loyalty member # 3TW922 Loyalty memb…" at bounding box center [647, 245] width 959 height 47
click at [365, 232] on div "Rental car company Avis Rental car company" at bounding box center [407, 244] width 465 height 30
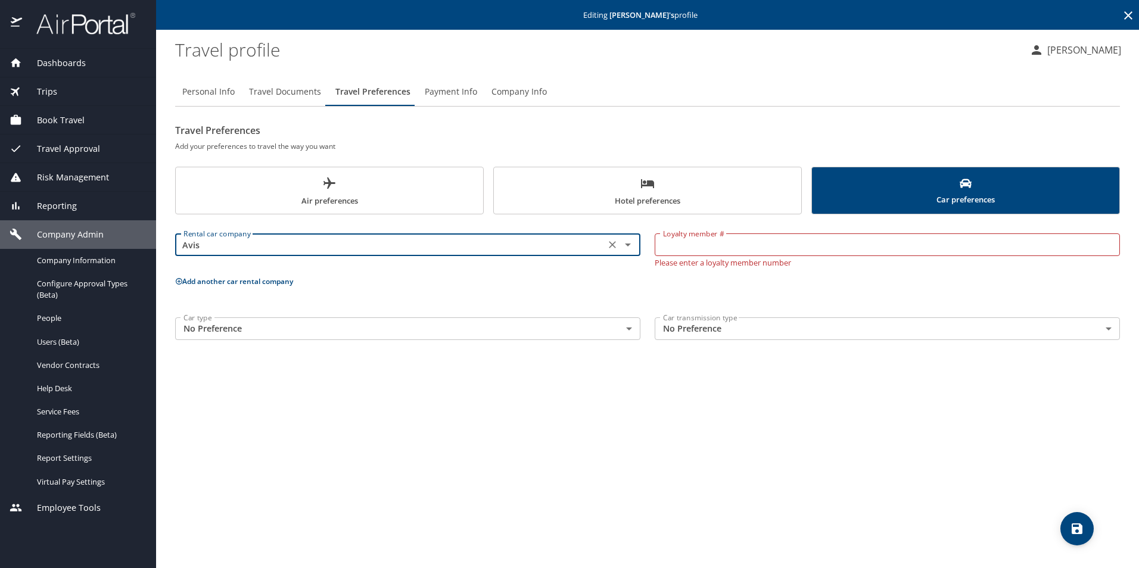
click at [344, 245] on input "Avis" at bounding box center [390, 244] width 423 height 15
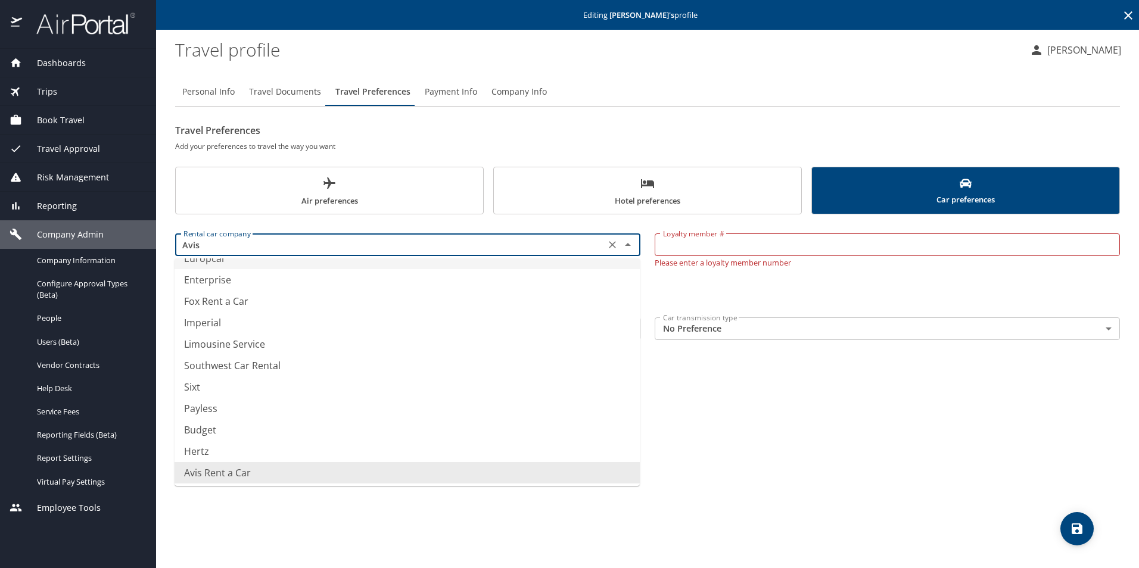
click at [612, 246] on icon "Clear" at bounding box center [612, 245] width 7 height 7
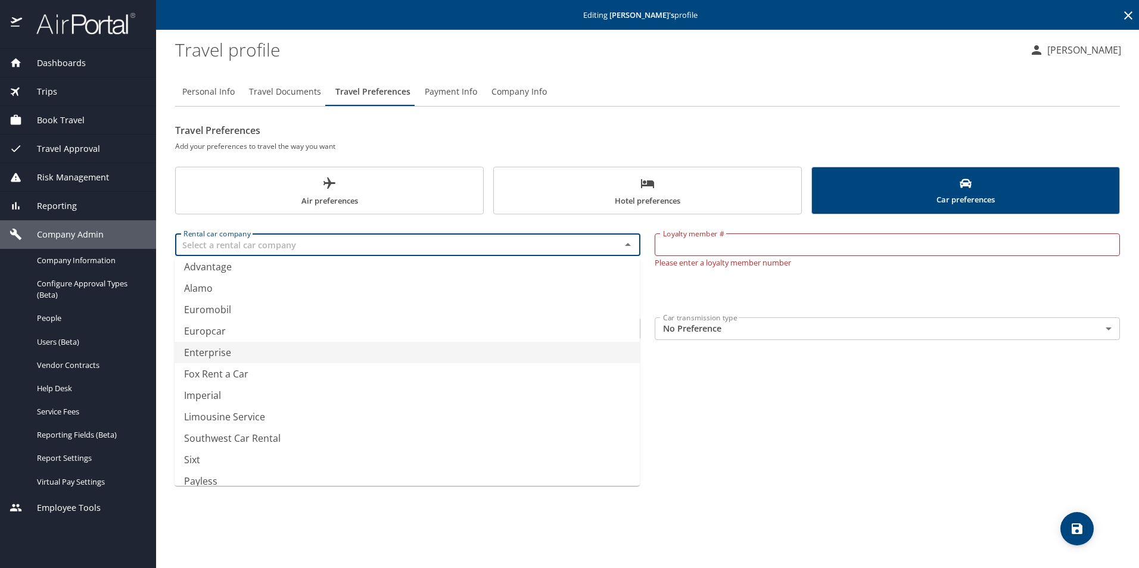
type input "Enterprise"
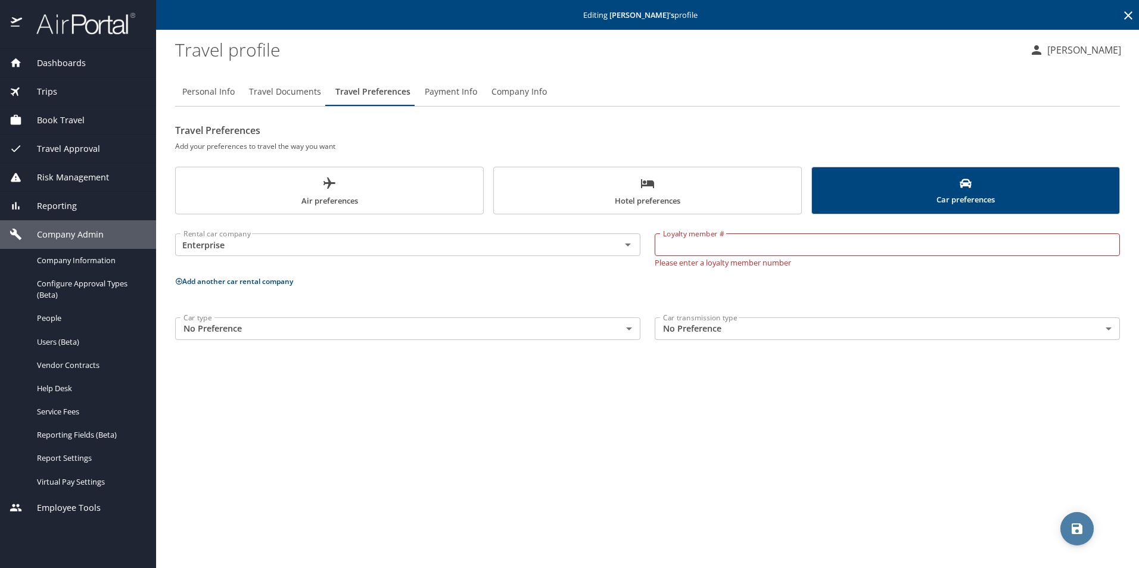
click at [1079, 529] on icon "save" at bounding box center [1077, 529] width 11 height 11
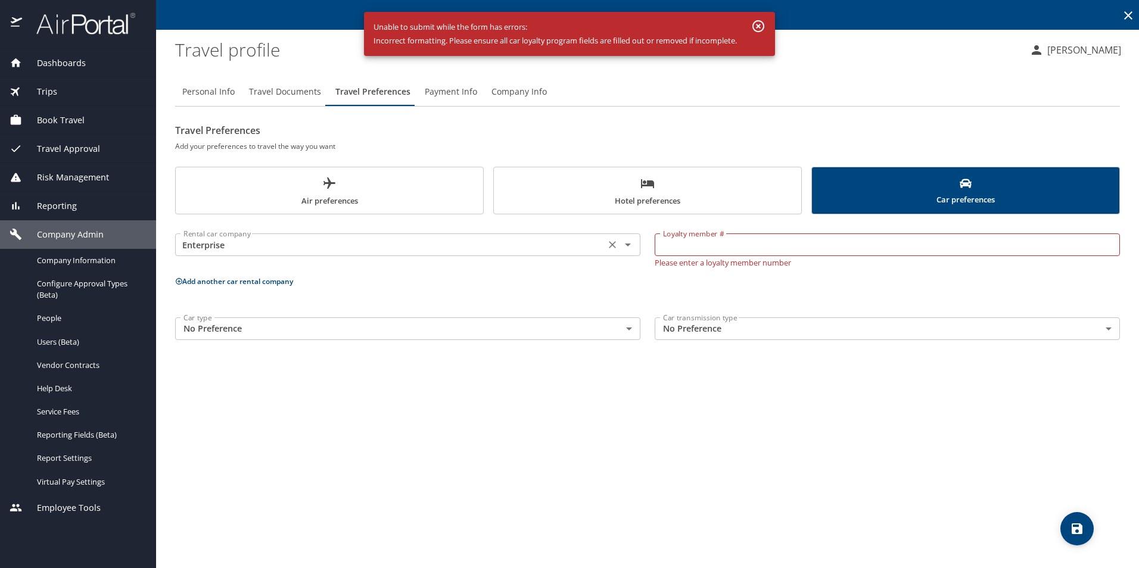
click at [611, 243] on icon "Clear" at bounding box center [612, 245] width 12 height 12
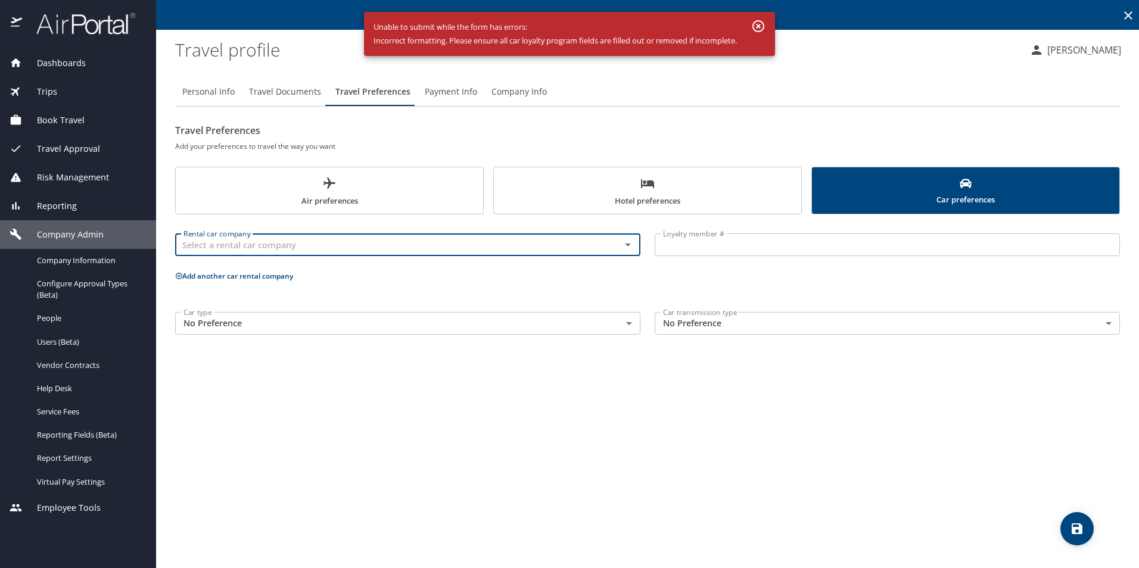
click at [1051, 515] on div "Personal Info Travel Documents Travel Preferences Payment Info Company Info Tra…" at bounding box center [647, 318] width 945 height 500
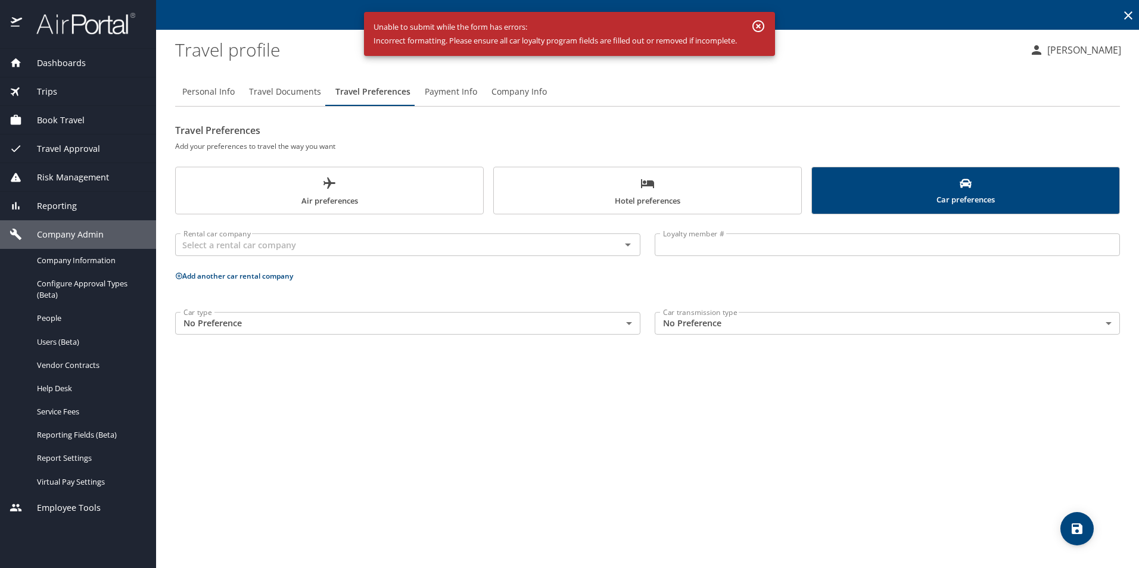
click at [1069, 520] on button "save" at bounding box center [1076, 528] width 33 height 33
click at [711, 248] on input "Loyalty member #" at bounding box center [887, 244] width 465 height 23
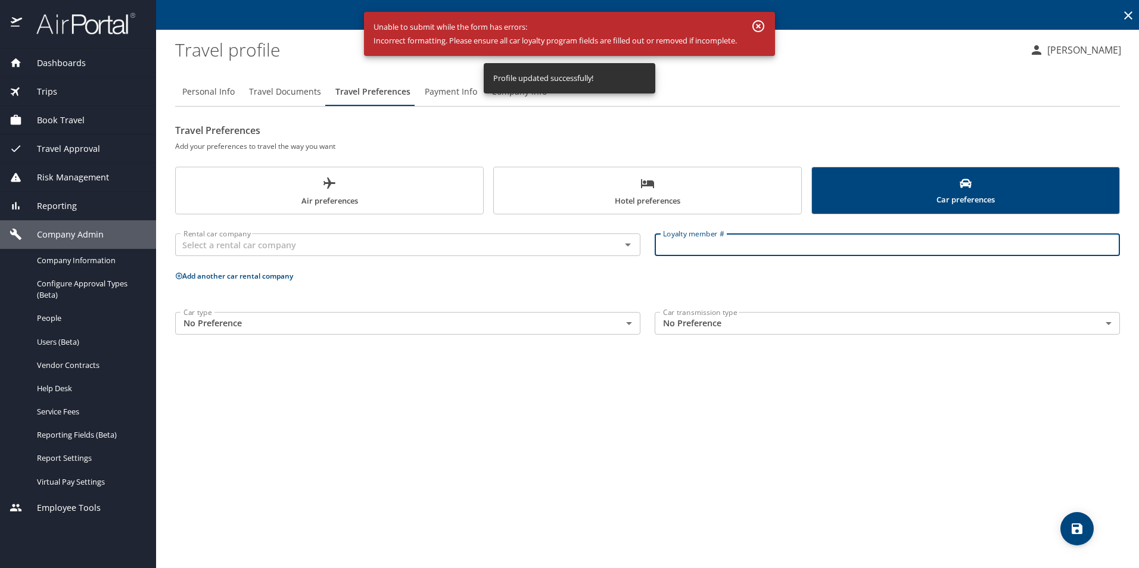
paste input "3TW922"
type input "3TW922"
click at [316, 239] on input "text" at bounding box center [390, 244] width 423 height 15
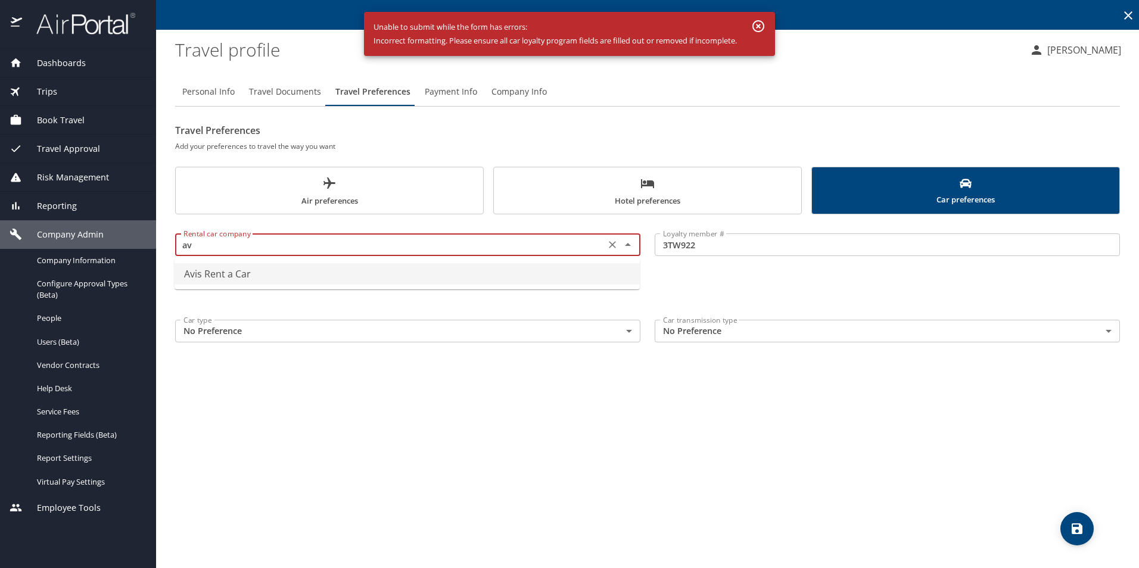
click at [247, 279] on li "Avis Rent a Car" at bounding box center [407, 273] width 465 height 21
type input "Avis Rent a Car"
click at [1075, 528] on icon "save" at bounding box center [1077, 529] width 11 height 11
